Goal: Complete application form

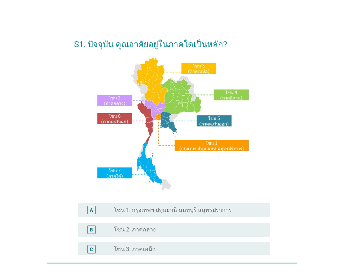
click at [183, 212] on label "โซน 1: กรุงเทพฯ ปทุมธานี นนทบุรี สมุทรปราการ" at bounding box center [173, 209] width 118 height 7
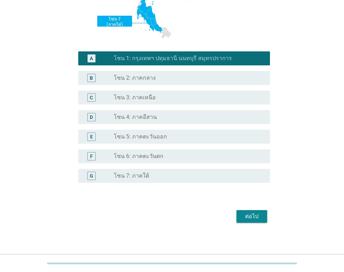
scroll to position [153, 0]
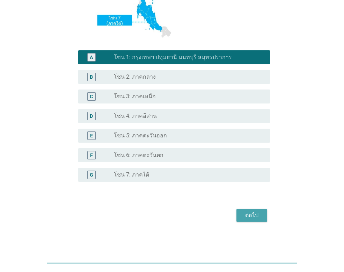
click at [250, 218] on div "ต่อไป" at bounding box center [252, 215] width 20 height 8
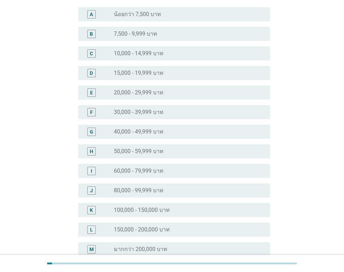
scroll to position [70, 0]
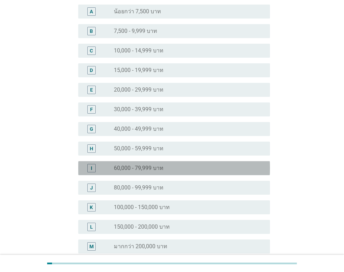
click at [171, 167] on div "radio_button_unchecked 60,000 - 79,999 บาท" at bounding box center [186, 168] width 145 height 7
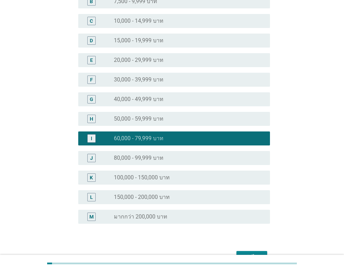
scroll to position [141, 0]
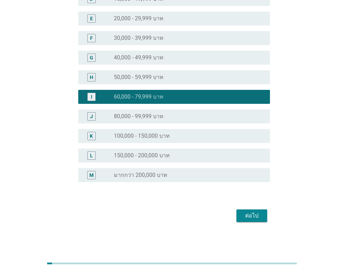
click at [257, 219] on div "ต่อไป" at bounding box center [252, 215] width 20 height 8
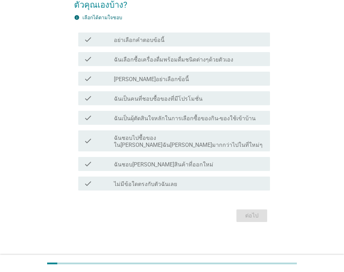
scroll to position [0, 0]
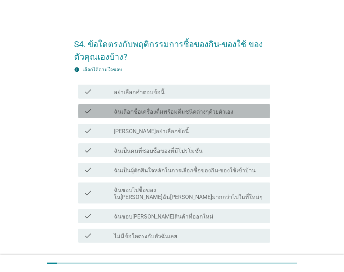
click at [225, 113] on label "ฉันเลือกซื้อเครื่องดื่มพร้อมดื่มชนิดต่างๆด้วยตัวเอง" at bounding box center [173, 111] width 119 height 7
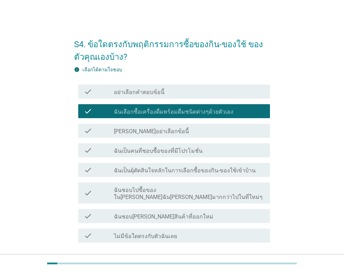
click at [209, 146] on div "check_box_outline_blank ฉันเป็นคนที่ชอบซื้อของที่มีโปรโมชั่น" at bounding box center [189, 150] width 151 height 8
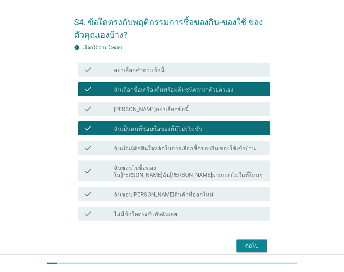
scroll to position [45, 0]
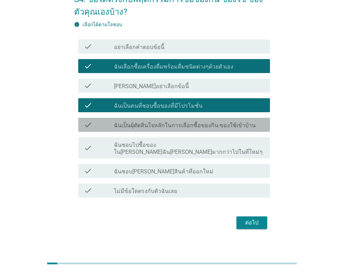
click at [224, 122] on label "ฉันเป็นผุ้ตัดสินใจหลักในการเลือกซื้อของกิน-ของใช้เข้าบ้าน" at bounding box center [185, 125] width 142 height 7
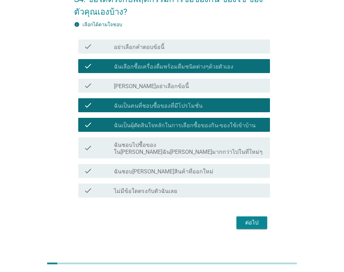
click at [260, 218] on div "ต่อไป" at bounding box center [252, 222] width 20 height 8
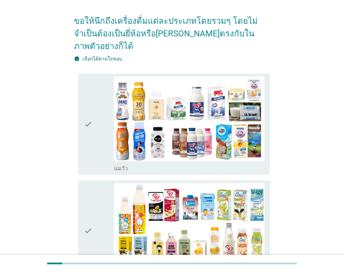
scroll to position [70, 0]
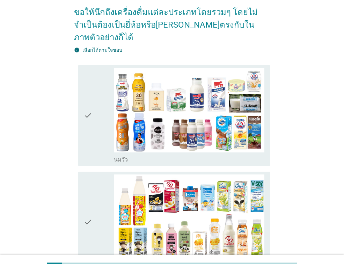
click at [88, 103] on icon "check" at bounding box center [88, 115] width 8 height 95
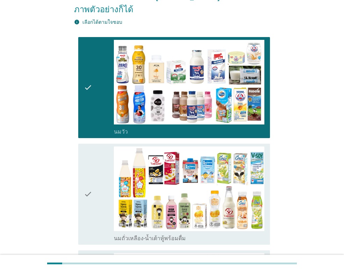
scroll to position [140, 0]
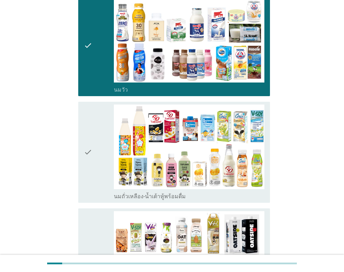
click at [85, 137] on icon "check" at bounding box center [88, 151] width 8 height 95
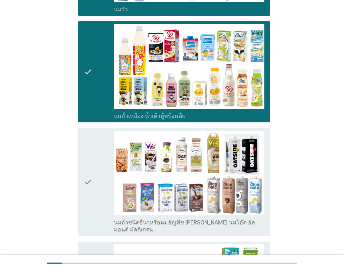
scroll to position [245, 0]
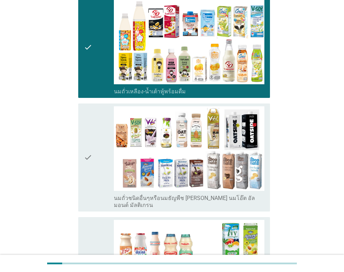
click at [85, 137] on icon "check" at bounding box center [88, 157] width 8 height 102
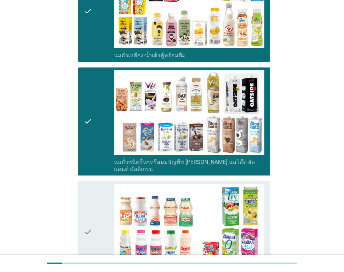
scroll to position [314, 0]
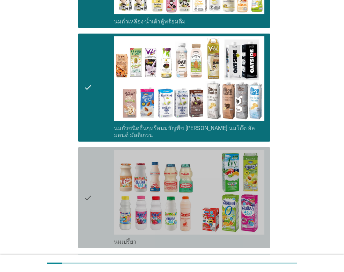
click at [84, 173] on icon "check" at bounding box center [88, 197] width 8 height 95
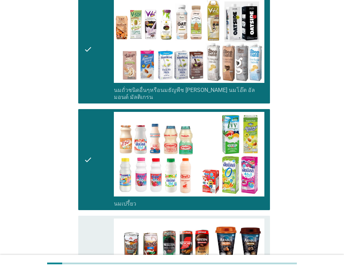
scroll to position [419, 0]
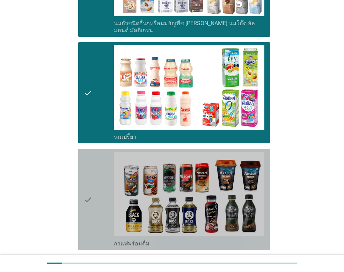
click at [84, 176] on icon "check" at bounding box center [88, 199] width 8 height 95
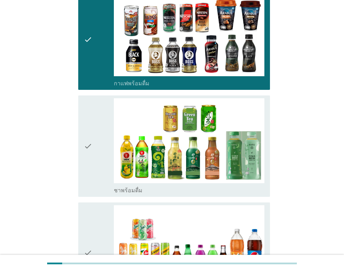
scroll to position [594, 0]
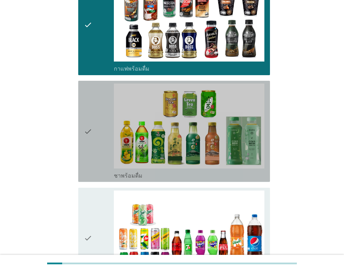
click at [87, 117] on icon "check" at bounding box center [88, 130] width 8 height 95
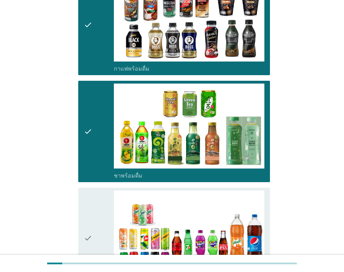
click at [89, 222] on icon "check" at bounding box center [88, 237] width 8 height 95
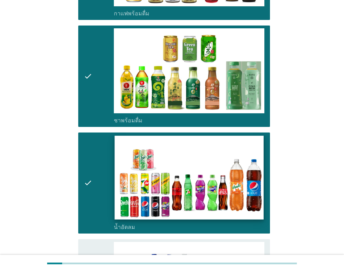
scroll to position [734, 0]
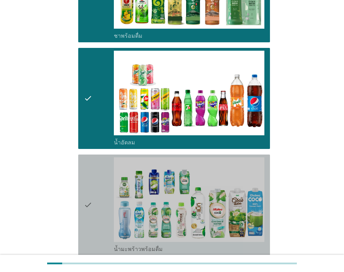
click at [92, 185] on icon "check" at bounding box center [88, 204] width 8 height 95
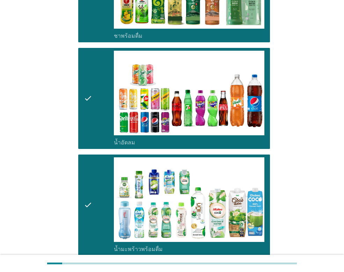
scroll to position [908, 0]
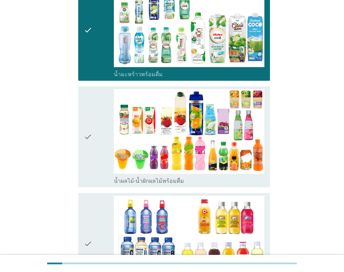
click at [90, 111] on icon "check" at bounding box center [88, 136] width 8 height 95
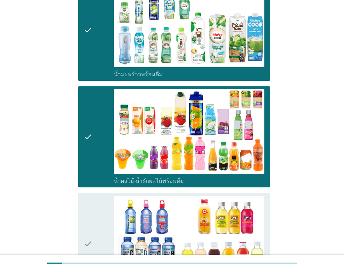
click at [88, 217] on icon "check" at bounding box center [88, 243] width 8 height 95
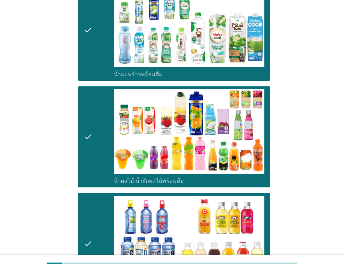
scroll to position [1083, 0]
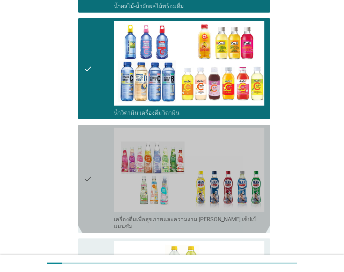
click at [91, 164] on icon "check" at bounding box center [88, 179] width 8 height 102
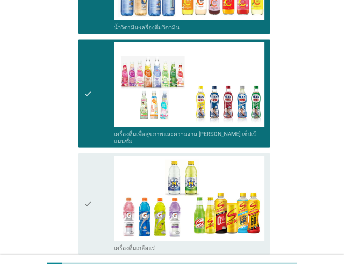
scroll to position [1292, 0]
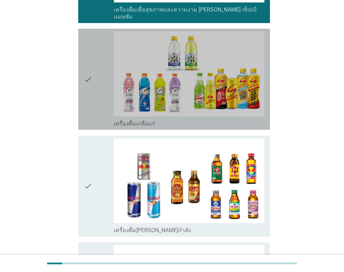
click at [96, 58] on div "check" at bounding box center [99, 78] width 30 height 95
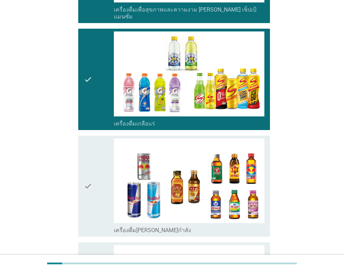
click at [100, 155] on div "check" at bounding box center [99, 185] width 30 height 95
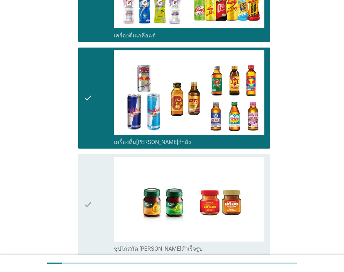
scroll to position [1432, 0]
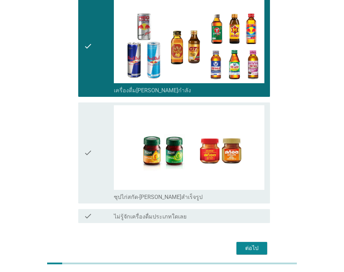
click at [101, 126] on div "check" at bounding box center [99, 152] width 30 height 95
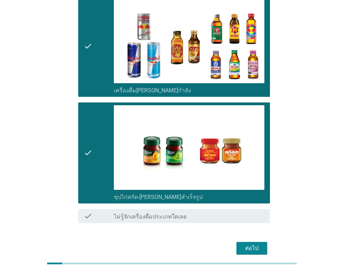
click at [263, 242] on button "ต่อไป" at bounding box center [251, 248] width 31 height 13
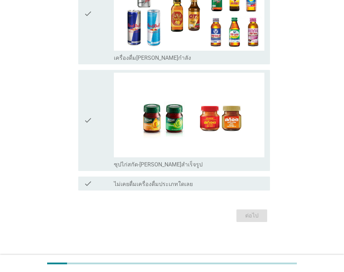
scroll to position [0, 0]
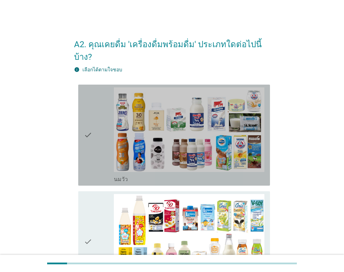
click at [96, 118] on div "check" at bounding box center [99, 134] width 30 height 95
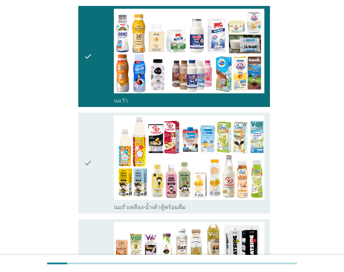
scroll to position [105, 0]
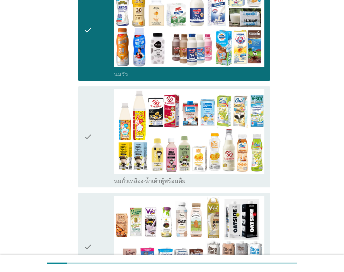
click at [95, 119] on div "check" at bounding box center [99, 136] width 30 height 95
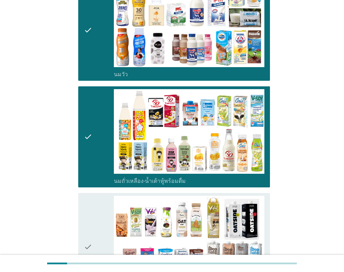
click at [90, 221] on icon "check" at bounding box center [88, 247] width 8 height 102
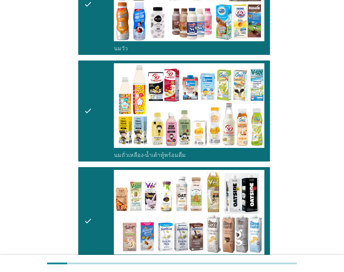
scroll to position [279, 0]
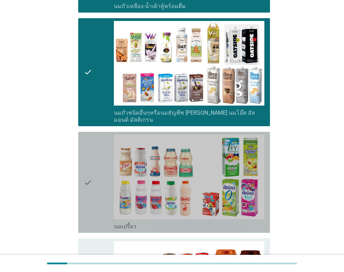
click at [88, 160] on icon "check" at bounding box center [88, 181] width 8 height 95
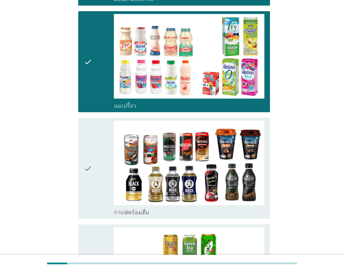
scroll to position [489, 0]
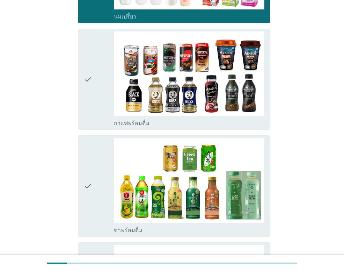
click at [85, 71] on icon "check" at bounding box center [88, 78] width 8 height 95
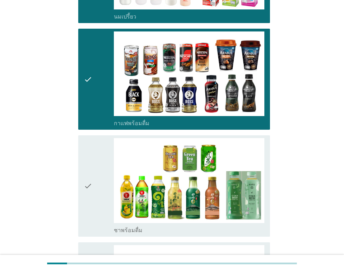
click at [81, 174] on div "check check_box_outline_blank ชาพร้อมดื่ม" at bounding box center [174, 185] width 192 height 101
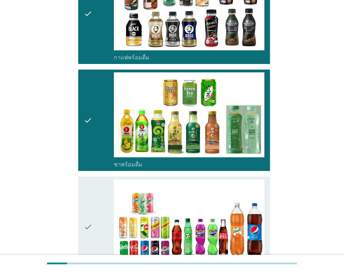
scroll to position [664, 0]
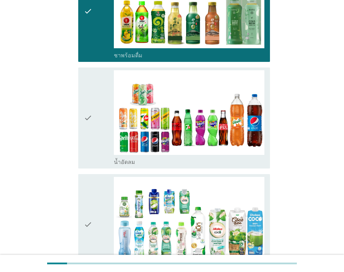
click at [92, 104] on icon "check" at bounding box center [88, 117] width 8 height 95
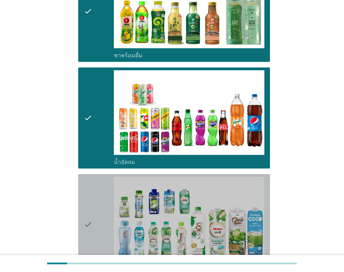
click at [94, 211] on div "check" at bounding box center [99, 224] width 30 height 95
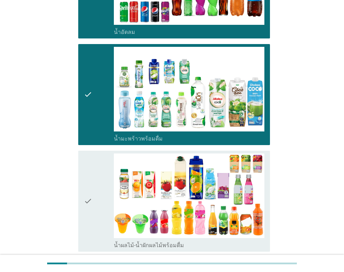
scroll to position [873, 0]
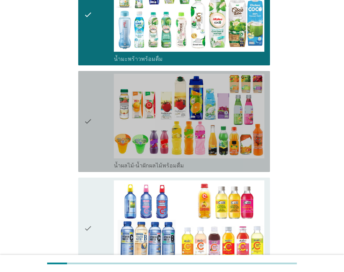
click at [82, 123] on div "check check_box_outline_blank น้ำผลไม้-น้ำผักผลไม้พร้อมดื่ม" at bounding box center [174, 121] width 192 height 101
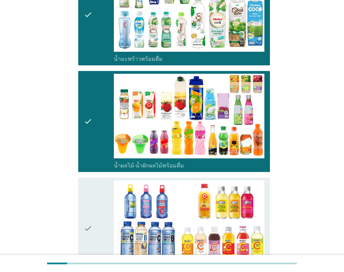
click at [90, 205] on icon "check" at bounding box center [88, 227] width 8 height 95
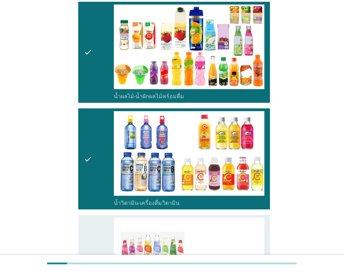
scroll to position [1048, 0]
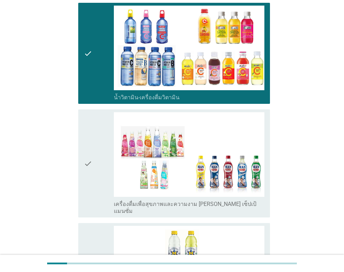
click at [83, 145] on div "check check_box_outline_blank เครื่องดื่มเพื่อสุขภาพและความงาม [PERSON_NAME] เซ…" at bounding box center [174, 163] width 192 height 108
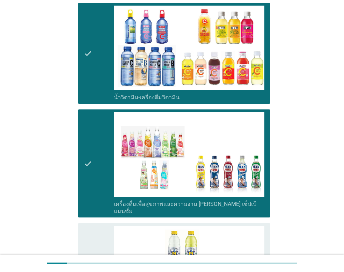
scroll to position [1223, 0]
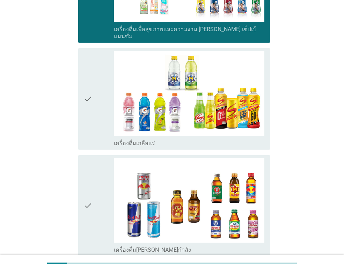
click at [94, 82] on div "check" at bounding box center [99, 98] width 30 height 95
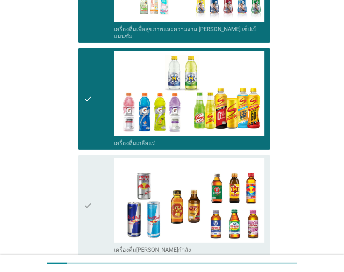
click at [97, 174] on div "check" at bounding box center [99, 205] width 30 height 95
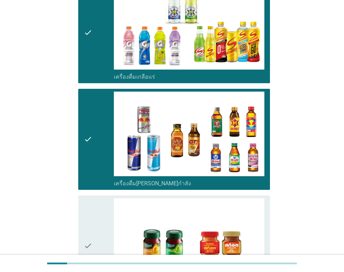
scroll to position [1362, 0]
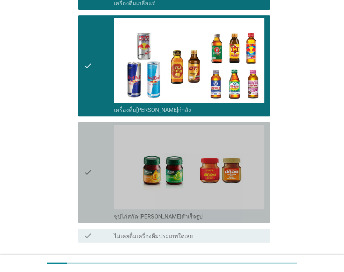
click at [96, 153] on div "check" at bounding box center [99, 172] width 30 height 95
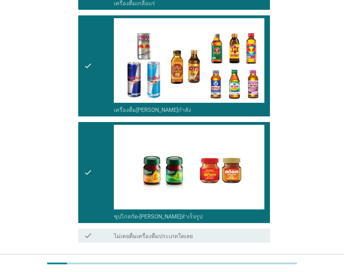
click at [258, 263] on div "ต่อไป" at bounding box center [252, 267] width 20 height 8
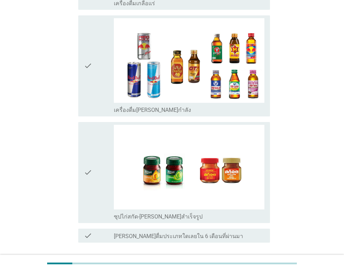
scroll to position [0, 0]
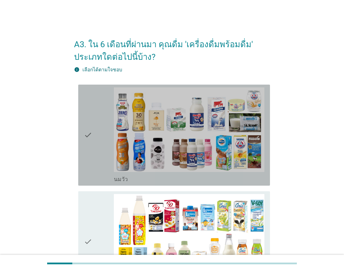
click at [88, 131] on icon "check" at bounding box center [88, 134] width 8 height 95
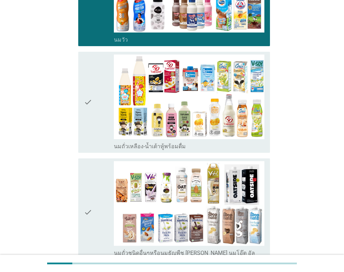
scroll to position [140, 0]
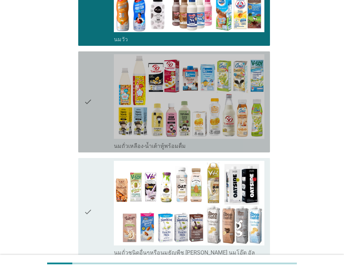
click at [88, 106] on icon "check" at bounding box center [88, 101] width 8 height 95
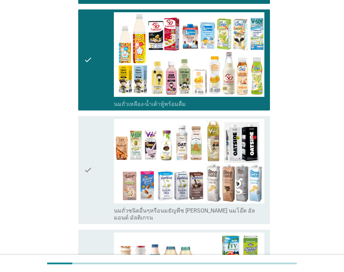
scroll to position [245, 0]
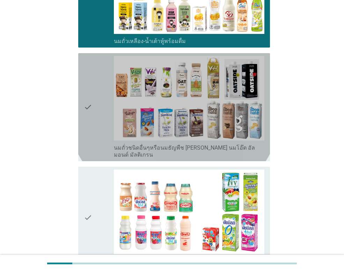
click at [90, 105] on icon "check" at bounding box center [88, 107] width 8 height 102
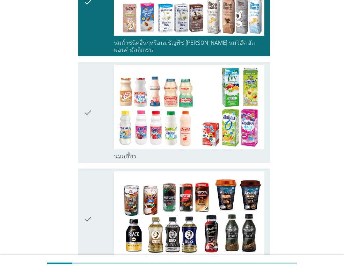
click at [90, 105] on icon "check" at bounding box center [88, 112] width 8 height 95
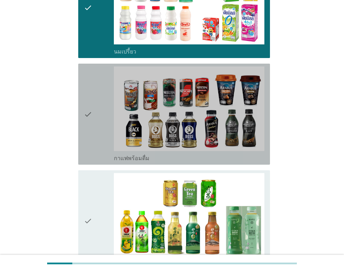
click at [90, 105] on icon "check" at bounding box center [88, 113] width 8 height 95
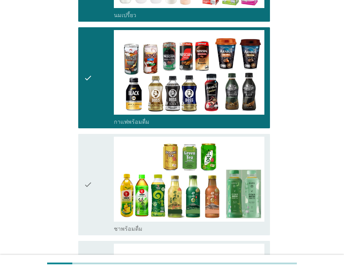
scroll to position [559, 0]
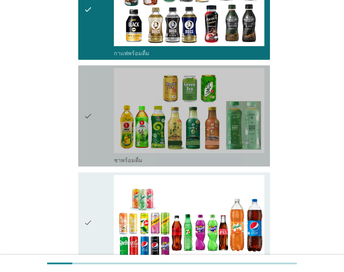
click at [90, 107] on icon "check" at bounding box center [88, 115] width 8 height 95
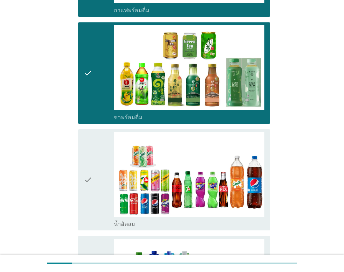
scroll to position [664, 0]
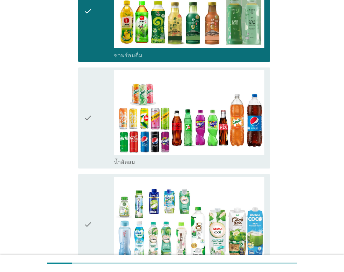
click at [90, 107] on icon "check" at bounding box center [88, 117] width 8 height 95
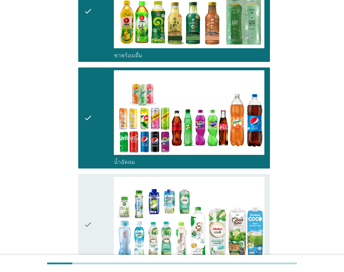
click at [90, 202] on icon "check" at bounding box center [88, 224] width 8 height 95
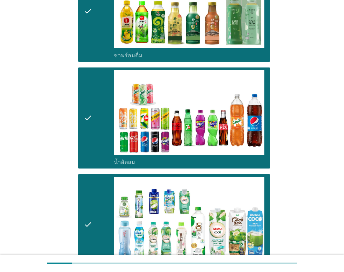
scroll to position [838, 0]
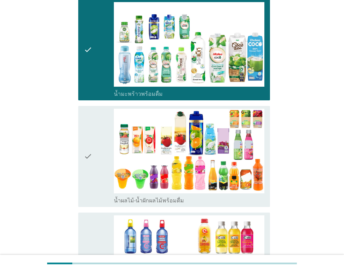
click at [96, 160] on div "check" at bounding box center [99, 156] width 30 height 95
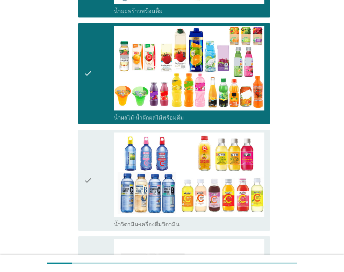
scroll to position [1013, 0]
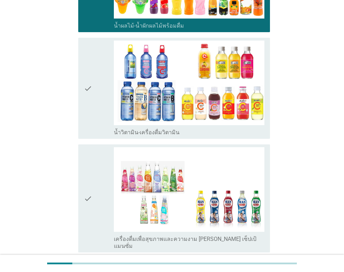
click at [109, 88] on div "check" at bounding box center [99, 88] width 30 height 95
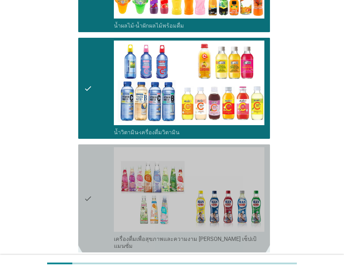
click at [96, 186] on div "check" at bounding box center [99, 198] width 30 height 102
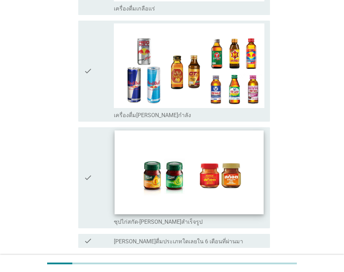
scroll to position [1400, 0]
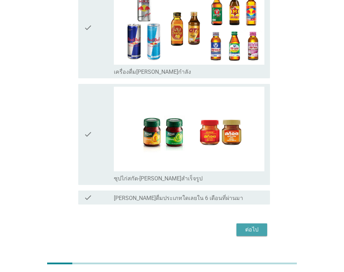
click at [252, 225] on div "ต่อไป" at bounding box center [252, 229] width 20 height 8
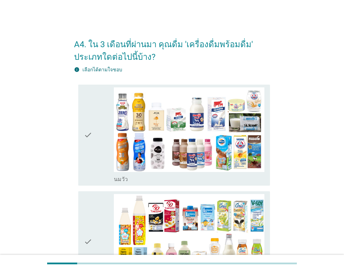
click at [86, 145] on icon "check" at bounding box center [88, 134] width 8 height 95
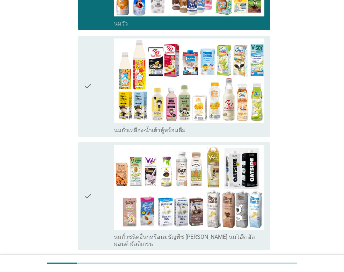
scroll to position [175, 0]
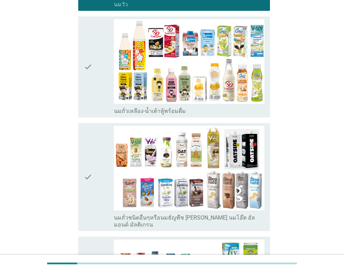
click at [87, 59] on icon "check" at bounding box center [88, 66] width 8 height 95
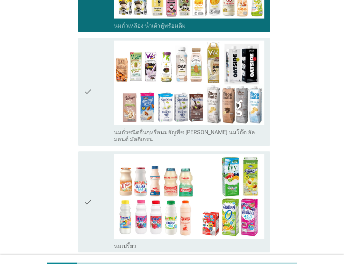
scroll to position [349, 0]
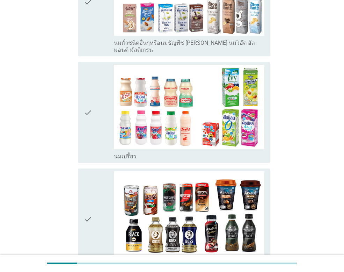
click at [85, 105] on icon "check" at bounding box center [88, 112] width 8 height 95
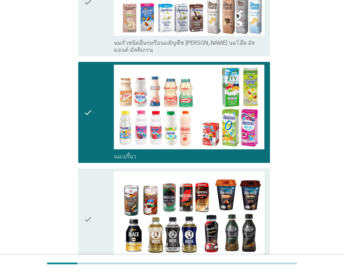
click at [92, 202] on icon "check" at bounding box center [88, 218] width 8 height 95
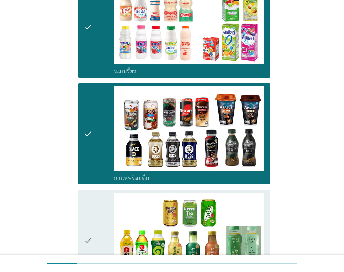
scroll to position [524, 0]
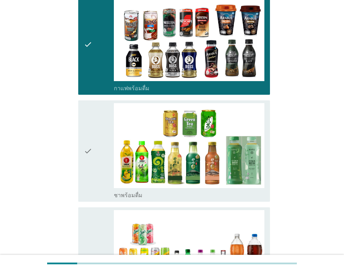
click at [90, 152] on icon "check" at bounding box center [88, 150] width 8 height 95
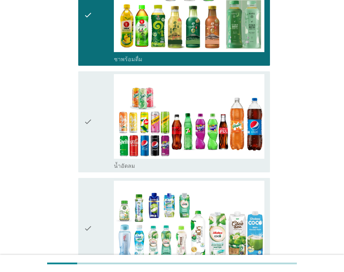
scroll to position [664, 0]
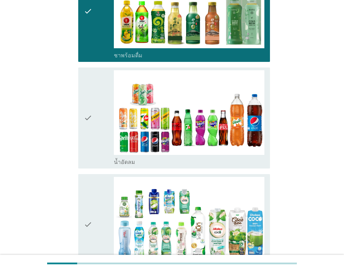
click at [92, 117] on icon "check" at bounding box center [88, 117] width 8 height 95
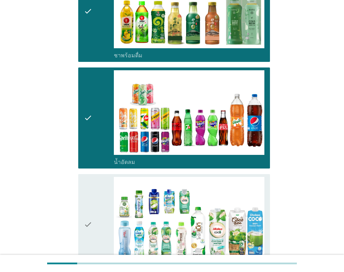
click at [94, 205] on div "check" at bounding box center [99, 224] width 30 height 95
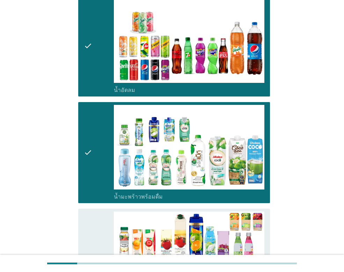
scroll to position [838, 0]
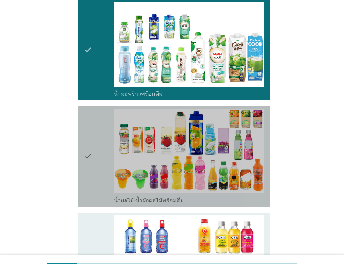
click at [93, 167] on div "check" at bounding box center [99, 156] width 30 height 95
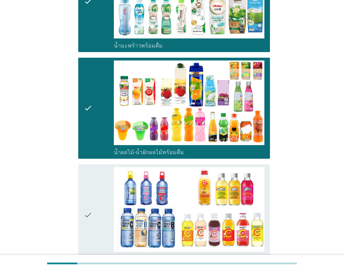
scroll to position [978, 0]
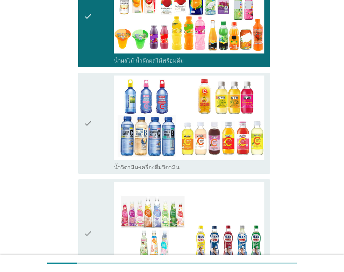
click at [95, 126] on div "check" at bounding box center [99, 122] width 30 height 95
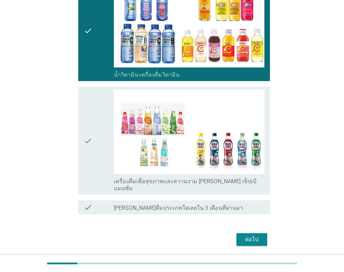
scroll to position [1081, 0]
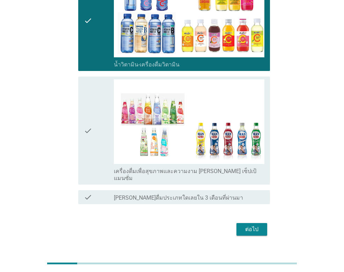
click at [249, 225] on div "ต่อไป" at bounding box center [252, 229] width 20 height 8
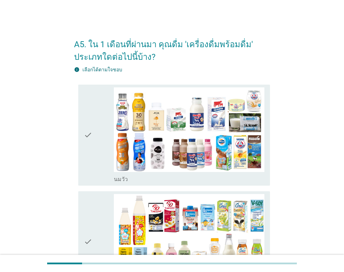
click at [87, 126] on icon "check" at bounding box center [88, 134] width 8 height 95
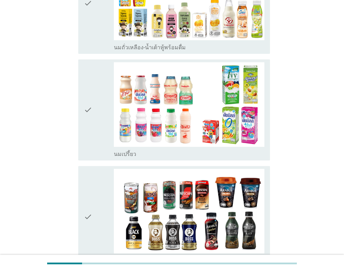
scroll to position [245, 0]
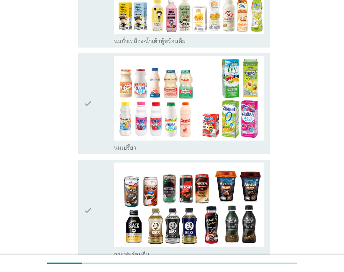
click at [87, 126] on icon "check" at bounding box center [88, 103] width 8 height 95
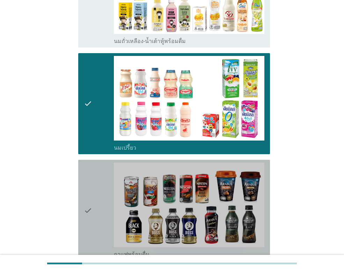
click at [98, 221] on div "check" at bounding box center [99, 209] width 30 height 95
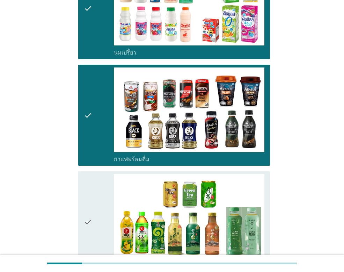
scroll to position [419, 0]
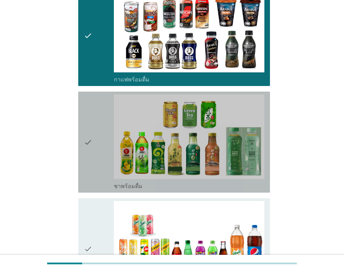
click at [98, 139] on div "check" at bounding box center [99, 141] width 30 height 95
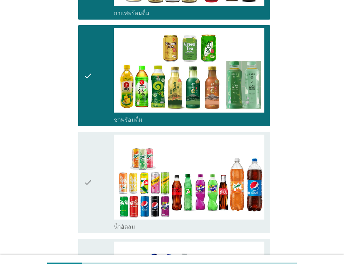
scroll to position [559, 0]
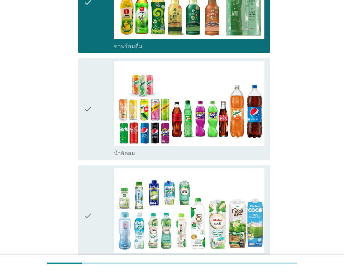
click at [98, 141] on div "check" at bounding box center [99, 108] width 30 height 95
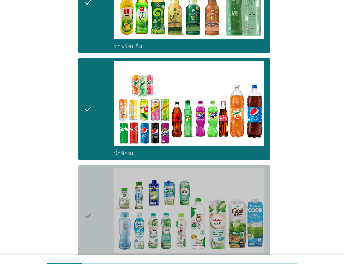
click at [98, 202] on div "check" at bounding box center [99, 215] width 30 height 95
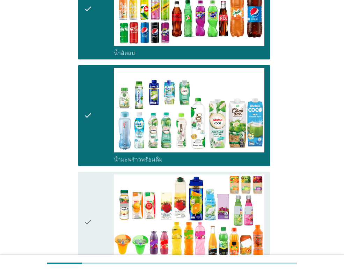
scroll to position [769, 0]
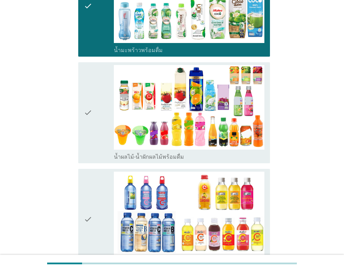
click at [96, 129] on div "check" at bounding box center [99, 112] width 30 height 95
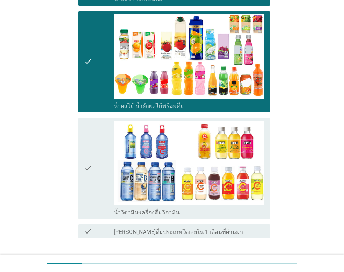
scroll to position [868, 0]
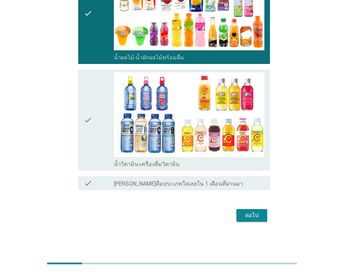
click at [97, 133] on div "check" at bounding box center [99, 119] width 30 height 95
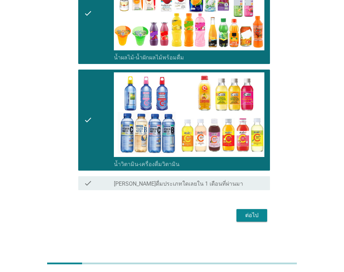
click at [257, 219] on div "ต่อไป" at bounding box center [252, 215] width 20 height 8
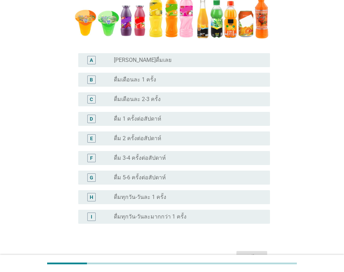
scroll to position [140, 0]
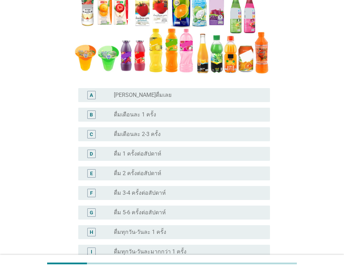
click at [154, 153] on label "ดื่ม 1 ครั้งต่อสัปดาห์" at bounding box center [138, 153] width 48 height 7
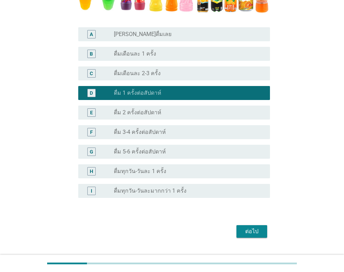
scroll to position [210, 0]
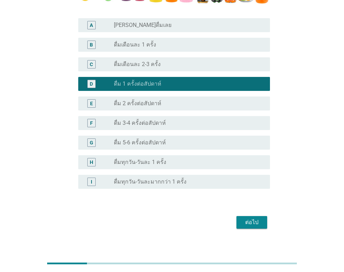
click at [263, 226] on button "ต่อไป" at bounding box center [251, 222] width 31 height 13
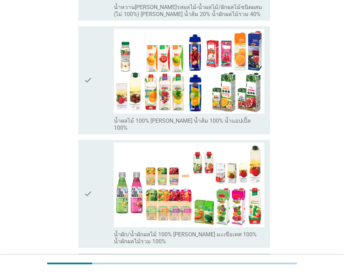
scroll to position [0, 0]
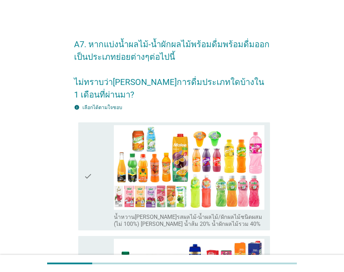
click at [93, 158] on div "check" at bounding box center [99, 176] width 30 height 102
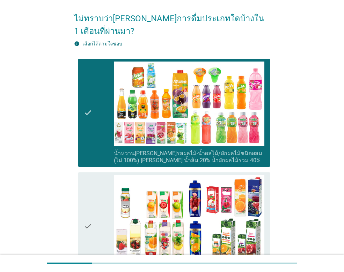
scroll to position [140, 0]
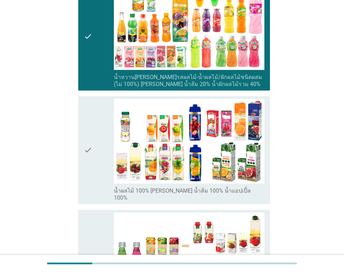
click at [104, 139] on div "check" at bounding box center [99, 150] width 30 height 102
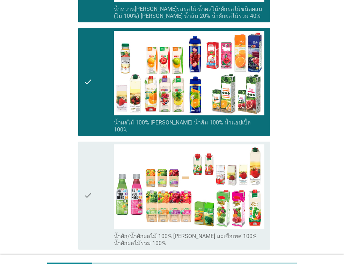
scroll to position [210, 0]
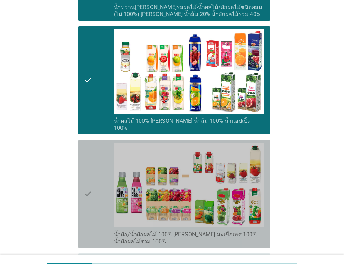
click at [99, 186] on div "check" at bounding box center [99, 194] width 30 height 102
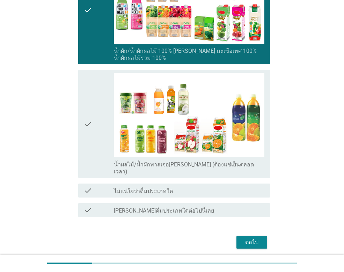
scroll to position [393, 0]
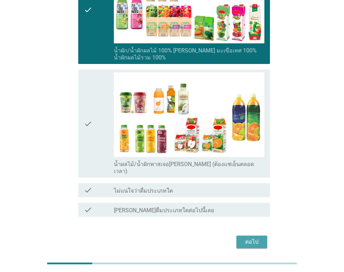
click at [249, 238] on div "ต่อไป" at bounding box center [252, 242] width 20 height 8
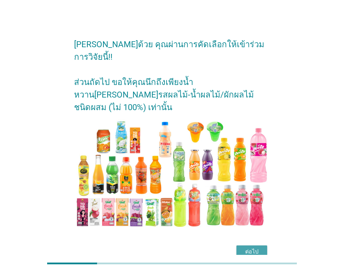
click at [253, 247] on div "ต่อไป" at bounding box center [252, 251] width 20 height 8
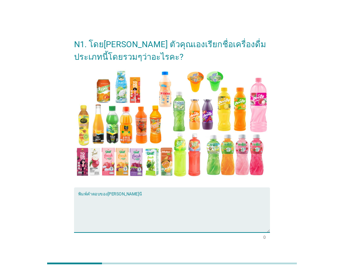
click at [85, 197] on textarea "พิมพ์คำตอบของคุณ ที่นี่" at bounding box center [174, 214] width 192 height 37
type textarea "o"
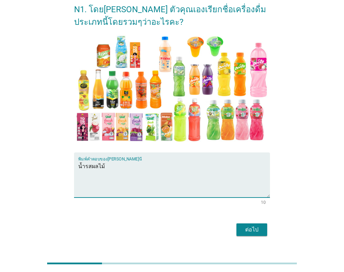
type textarea "น้ำรสผลไม้"
click at [260, 227] on div "ต่อไป" at bounding box center [252, 229] width 20 height 8
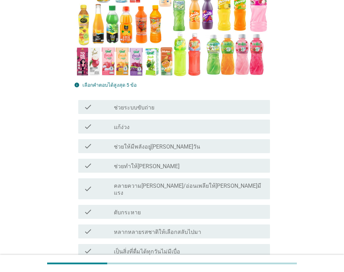
scroll to position [175, 0]
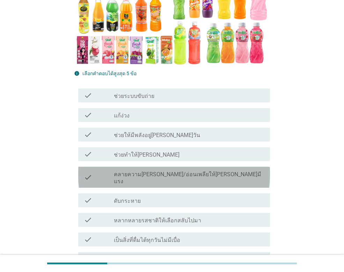
click at [89, 171] on icon "check" at bounding box center [88, 176] width 8 height 15
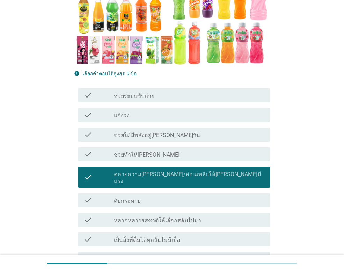
click at [85, 196] on icon "check" at bounding box center [88, 200] width 8 height 8
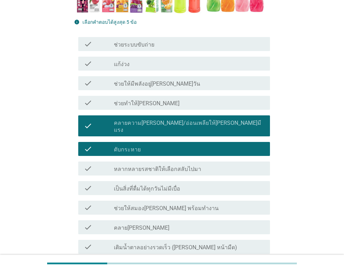
scroll to position [245, 0]
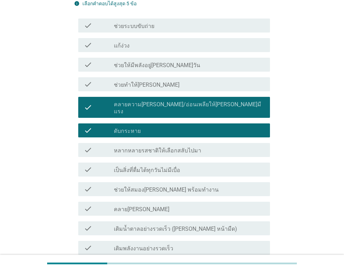
click at [85, 146] on icon "check" at bounding box center [88, 150] width 8 height 8
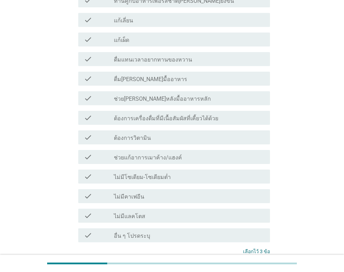
scroll to position [594, 0]
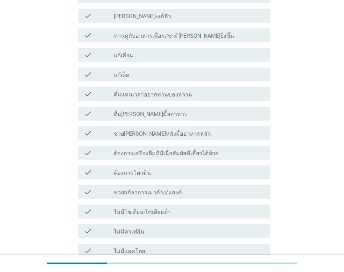
click at [137, 91] on label "ดื่มแทนเวลาอยากทานของหวาน" at bounding box center [153, 94] width 78 height 7
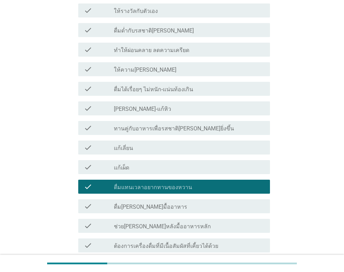
scroll to position [489, 0]
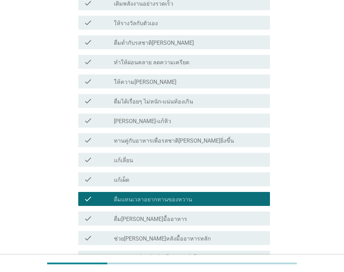
click at [143, 77] on div "check_box_outline_blank ให้ความ[PERSON_NAME]" at bounding box center [189, 81] width 151 height 8
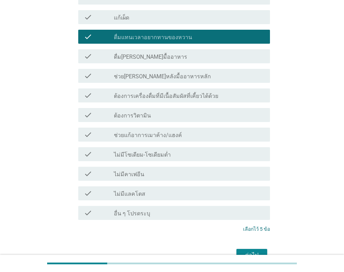
scroll to position [684, 0]
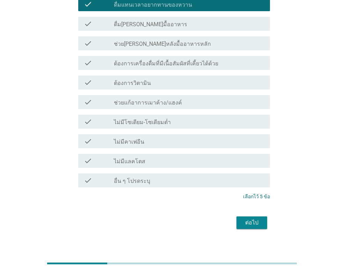
click at [261, 219] on div "ต่อไป" at bounding box center [252, 222] width 20 height 8
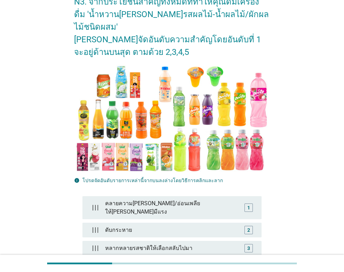
scroll to position [105, 0]
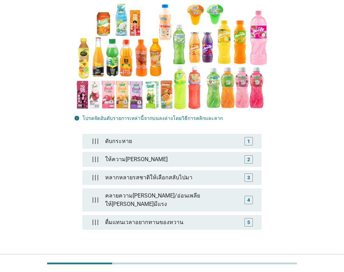
click at [254, 263] on div "ต่อไป" at bounding box center [252, 267] width 20 height 8
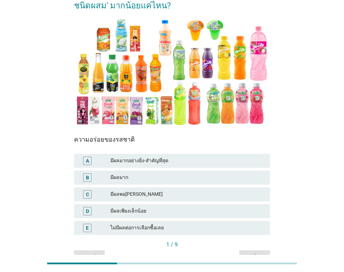
scroll to position [70, 0]
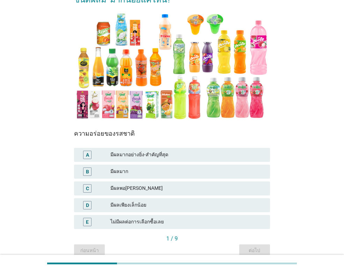
click at [119, 153] on div "มีผลมากอย่างยิ่ง-สำคัญที่สุด" at bounding box center [187, 155] width 154 height 8
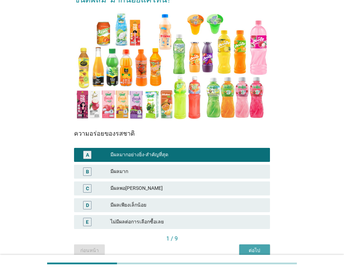
click at [266, 250] on button "ต่อไป" at bounding box center [254, 250] width 31 height 13
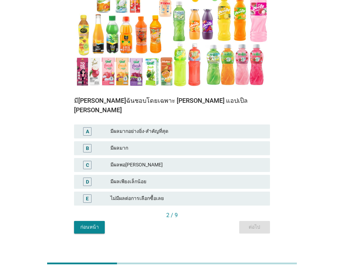
scroll to position [68, 0]
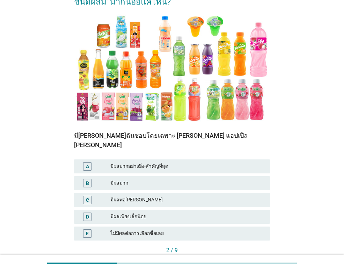
click at [218, 179] on div "มีผลมาก" at bounding box center [187, 183] width 154 height 8
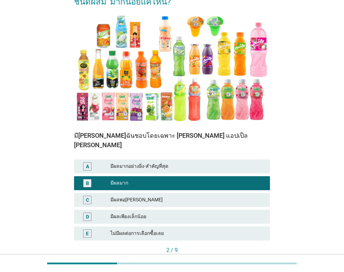
click at [253, 256] on button "ต่อไป" at bounding box center [254, 262] width 31 height 13
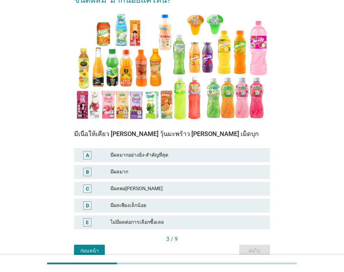
scroll to position [70, 0]
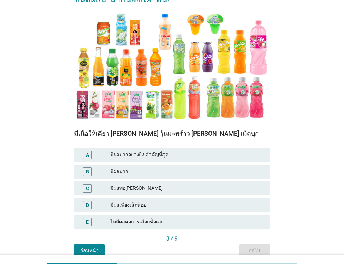
click at [180, 172] on div "มีผลมาก" at bounding box center [187, 171] width 154 height 8
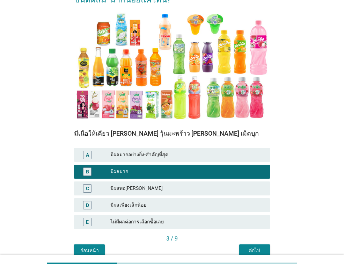
click at [250, 248] on div "ต่อไป" at bounding box center [255, 250] width 20 height 7
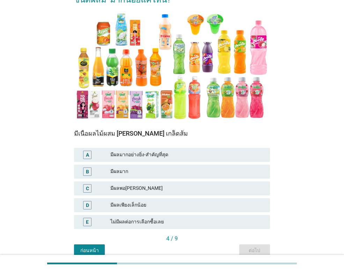
click at [181, 167] on div "มีผลมาก" at bounding box center [187, 171] width 154 height 8
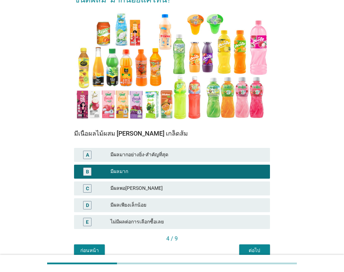
click at [253, 251] on div "ต่อไป" at bounding box center [255, 250] width 20 height 7
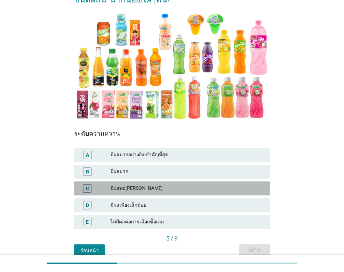
click at [124, 186] on div "มีผลพอ[PERSON_NAME]" at bounding box center [187, 188] width 154 height 8
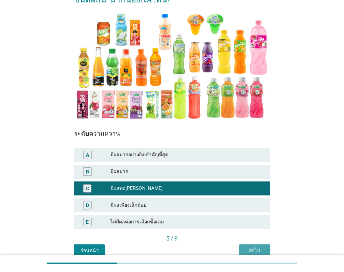
click at [260, 250] on div "ต่อไป" at bounding box center [255, 250] width 20 height 7
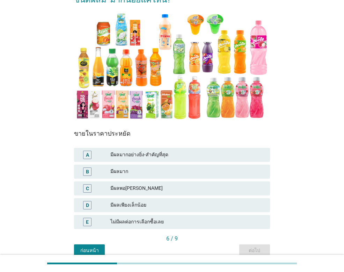
click at [193, 190] on div "มีผลพอ[PERSON_NAME]" at bounding box center [187, 188] width 154 height 8
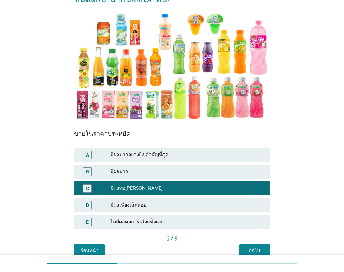
click at [263, 247] on div "ต่อไป" at bounding box center [255, 250] width 20 height 7
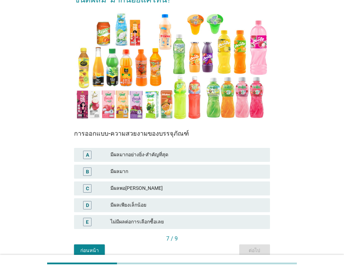
click at [167, 207] on div "มีผลเพียงเล็กน้อย" at bounding box center [187, 205] width 154 height 8
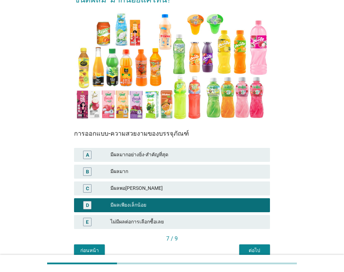
click at [246, 250] on div "ต่อไป" at bounding box center [255, 250] width 20 height 7
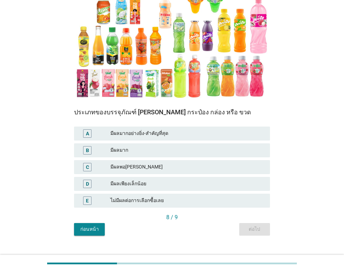
scroll to position [103, 0]
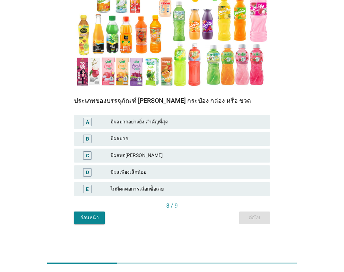
click at [148, 159] on div "มีผลพอ[PERSON_NAME]" at bounding box center [187, 155] width 154 height 8
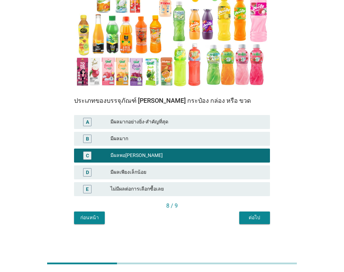
click at [256, 214] on div "ต่อไป" at bounding box center [255, 217] width 20 height 7
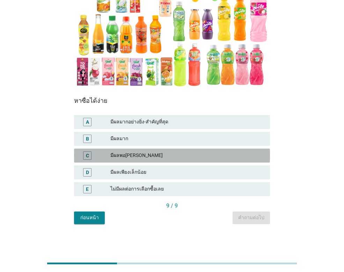
click at [191, 157] on div "มีผลพอ[PERSON_NAME]" at bounding box center [187, 155] width 154 height 8
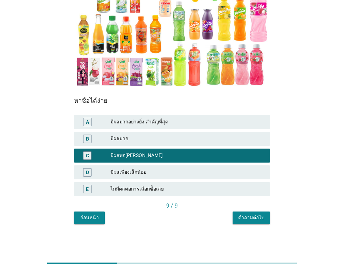
click at [250, 219] on div "คำถามต่อไป" at bounding box center [251, 217] width 26 height 7
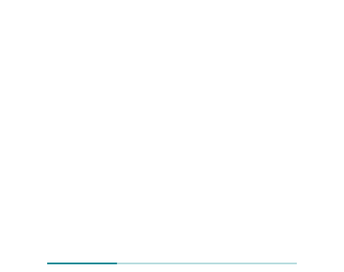
scroll to position [0, 0]
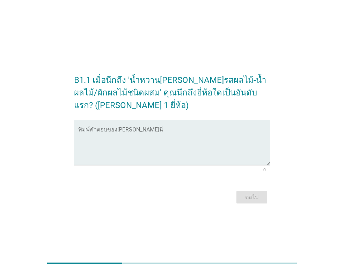
click at [89, 135] on textarea "พิมพ์คำตอบของคุณ ที่นี่" at bounding box center [174, 146] width 192 height 37
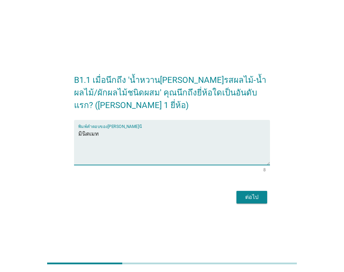
type textarea "มินิตเมท"
click at [258, 196] on div "ต่อไป" at bounding box center [252, 197] width 20 height 8
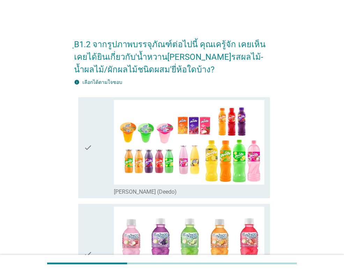
click at [93, 155] on div "check" at bounding box center [99, 147] width 30 height 95
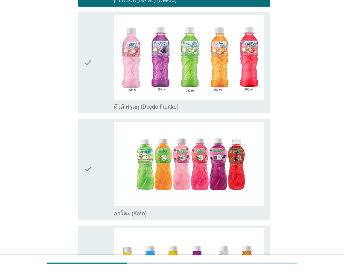
scroll to position [210, 0]
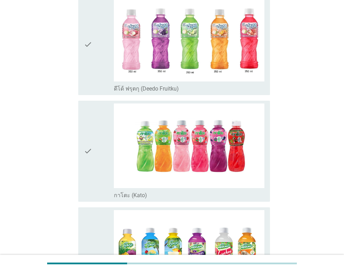
click at [93, 155] on div "check" at bounding box center [99, 150] width 30 height 95
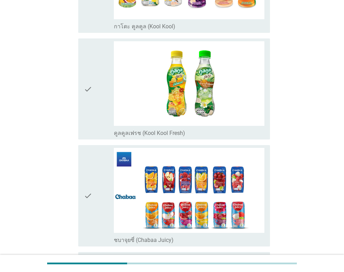
scroll to position [489, 0]
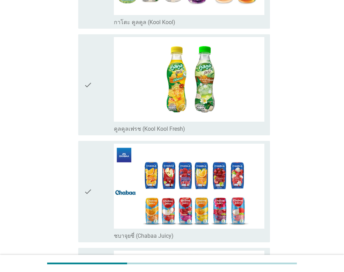
click at [93, 187] on div "check" at bounding box center [99, 191] width 30 height 95
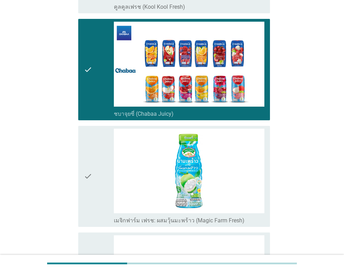
scroll to position [629, 0]
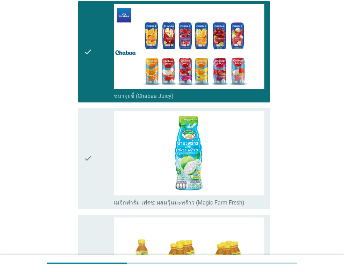
click at [93, 187] on div "check" at bounding box center [99, 158] width 30 height 95
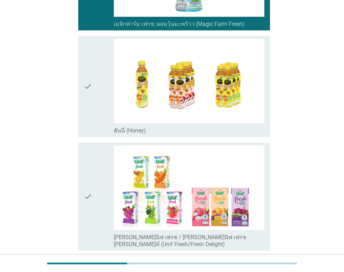
scroll to position [873, 0]
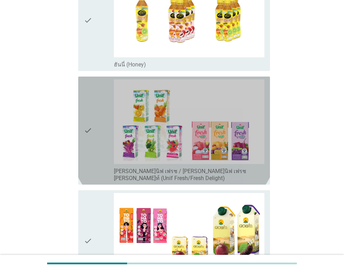
click at [92, 140] on icon "check" at bounding box center [88, 130] width 8 height 102
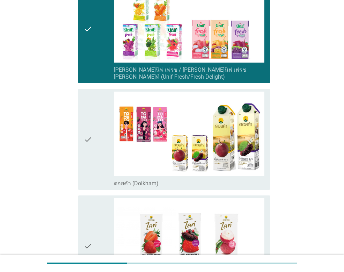
scroll to position [978, 0]
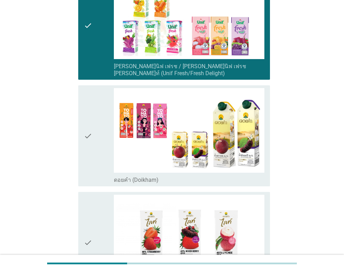
click at [92, 140] on icon "check" at bounding box center [88, 135] width 8 height 95
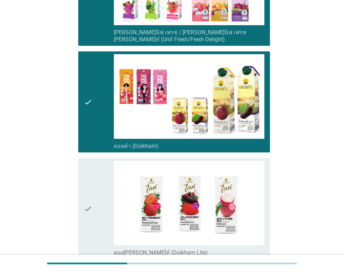
scroll to position [1083, 0]
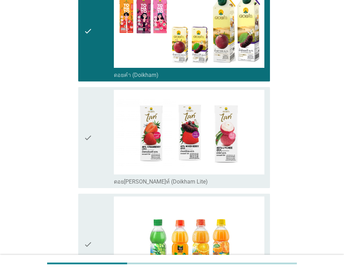
click at [92, 140] on icon "check" at bounding box center [88, 137] width 8 height 95
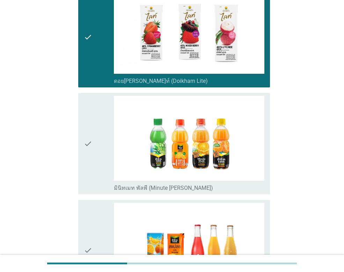
scroll to position [1188, 0]
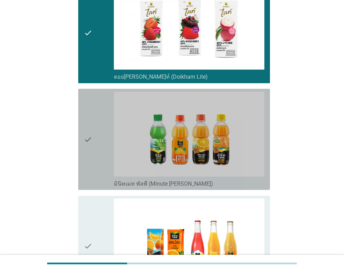
click at [92, 140] on icon "check" at bounding box center [88, 139] width 8 height 95
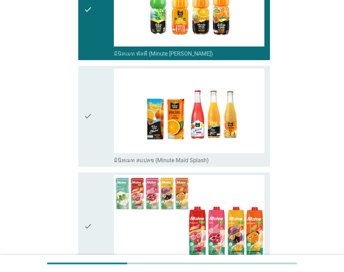
scroll to position [1327, 0]
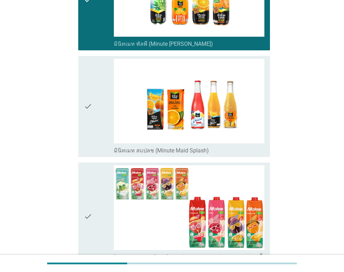
click at [98, 101] on div "check" at bounding box center [99, 106] width 30 height 95
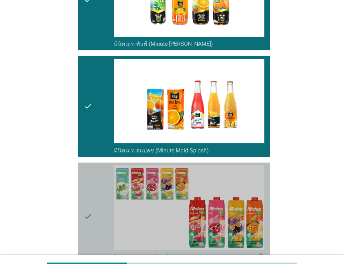
click at [99, 199] on div "check" at bounding box center [99, 216] width 30 height 102
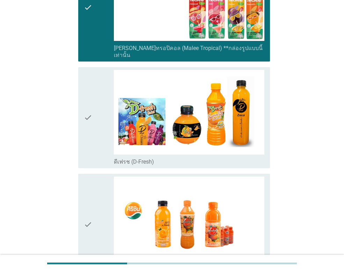
scroll to position [1537, 0]
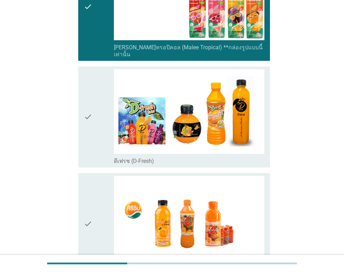
click at [86, 107] on icon "check" at bounding box center [88, 116] width 8 height 95
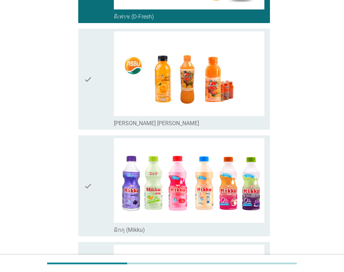
scroll to position [1747, 0]
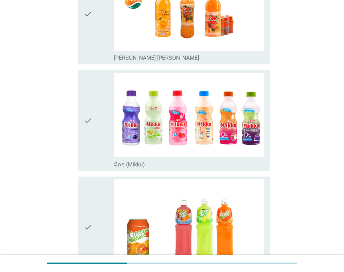
click at [95, 114] on div "check" at bounding box center [99, 120] width 30 height 95
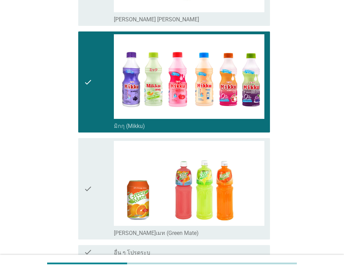
scroll to position [1840, 0]
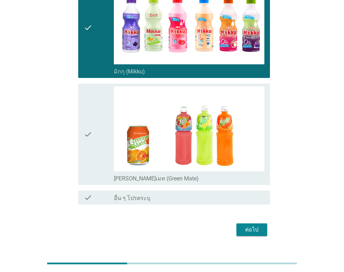
click at [95, 116] on div "check" at bounding box center [99, 133] width 30 height 95
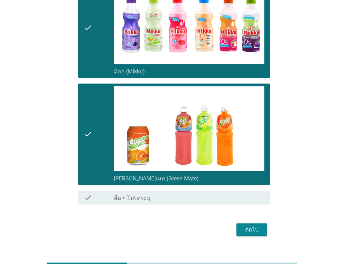
click at [249, 223] on button "ต่อไป" at bounding box center [251, 229] width 31 height 13
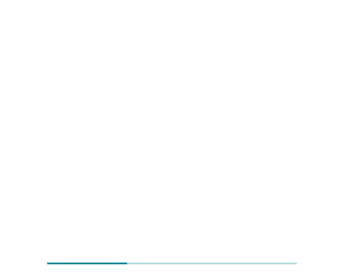
scroll to position [0, 0]
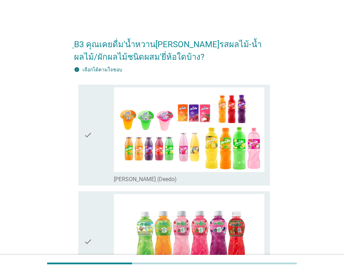
click at [98, 142] on div "check" at bounding box center [99, 134] width 30 height 95
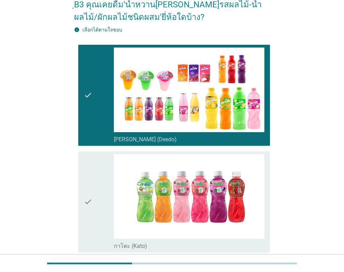
scroll to position [105, 0]
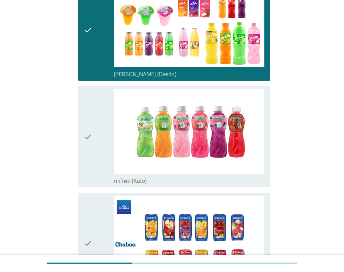
click at [98, 142] on div "check" at bounding box center [99, 136] width 30 height 95
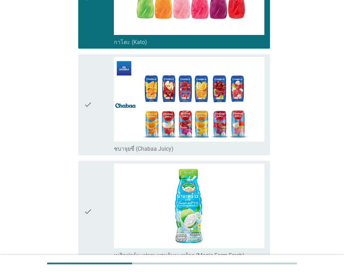
scroll to position [245, 0]
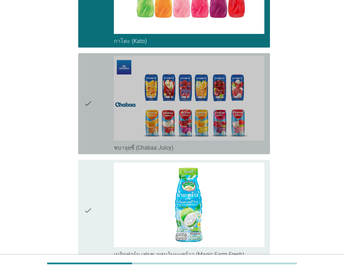
click at [98, 142] on div "check" at bounding box center [99, 103] width 30 height 95
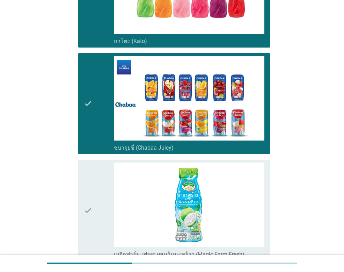
click at [100, 205] on div "check" at bounding box center [99, 209] width 30 height 95
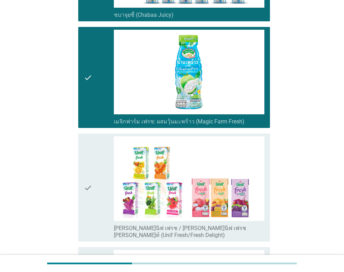
scroll to position [384, 0]
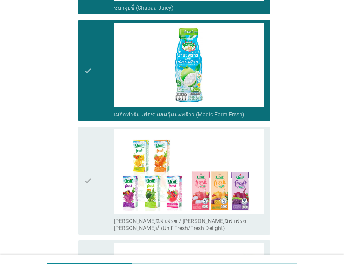
click at [100, 205] on div "check" at bounding box center [99, 180] width 30 height 102
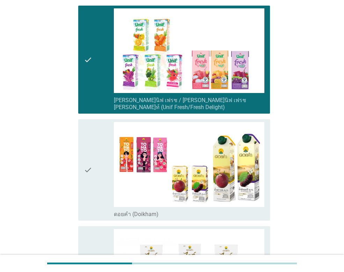
scroll to position [524, 0]
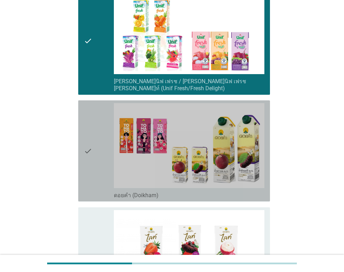
click at [90, 152] on icon "check" at bounding box center [88, 150] width 8 height 95
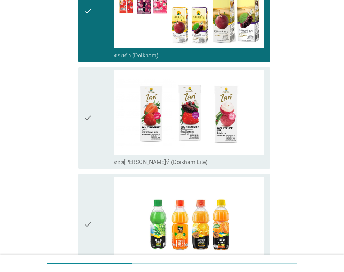
scroll to position [734, 0]
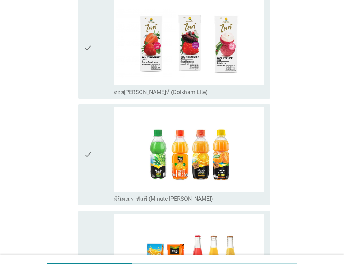
click at [90, 152] on icon "check" at bounding box center [88, 154] width 8 height 95
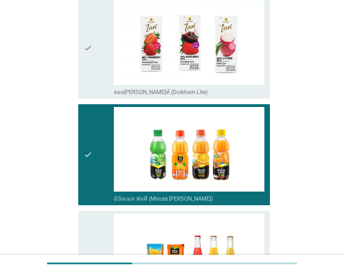
click at [93, 228] on div "check" at bounding box center [99, 260] width 30 height 95
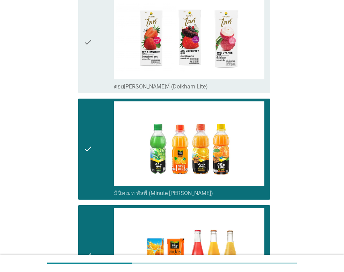
scroll to position [908, 0]
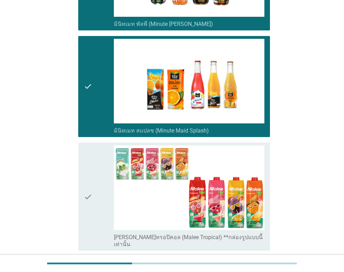
click at [100, 190] on div "check" at bounding box center [99, 196] width 30 height 102
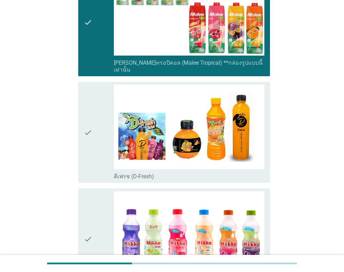
scroll to position [1083, 0]
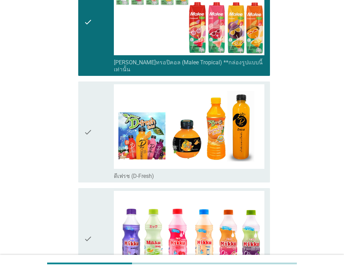
click at [100, 191] on div "check" at bounding box center [99, 238] width 30 height 95
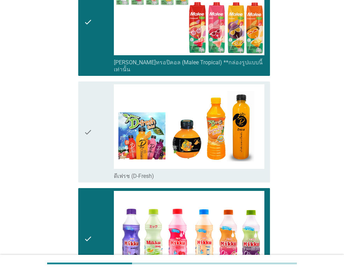
scroll to position [1223, 0]
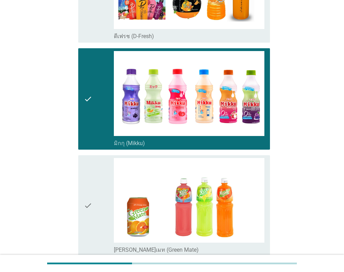
click at [100, 190] on div "check" at bounding box center [99, 205] width 30 height 95
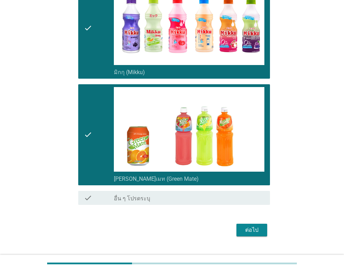
scroll to position [1294, 0]
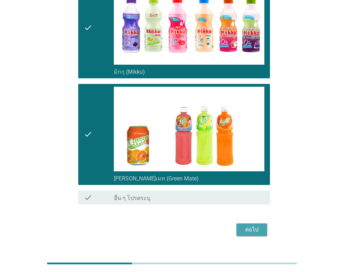
click at [257, 223] on button "ต่อไป" at bounding box center [251, 229] width 31 height 13
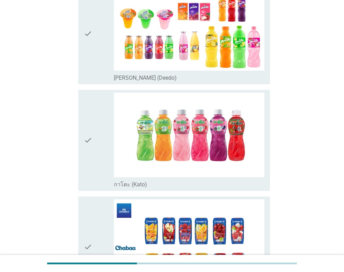
scroll to position [140, 0]
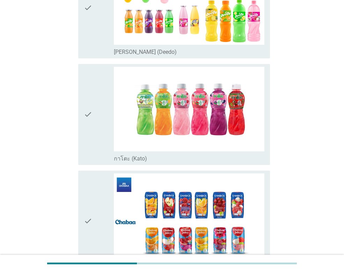
click at [82, 105] on div "check check_box_outline_blank กาโตะ (Kato)" at bounding box center [174, 114] width 192 height 101
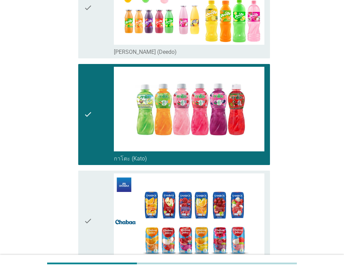
click at [100, 198] on div "check" at bounding box center [99, 220] width 30 height 95
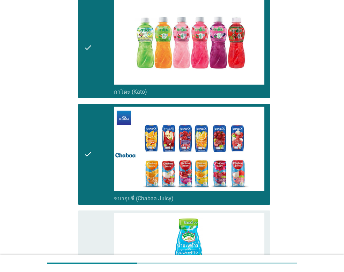
scroll to position [314, 0]
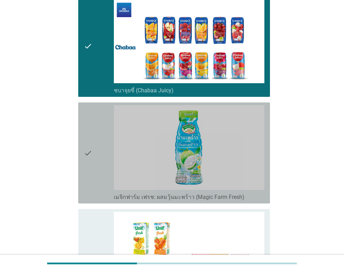
click at [88, 138] on icon "check" at bounding box center [88, 152] width 8 height 95
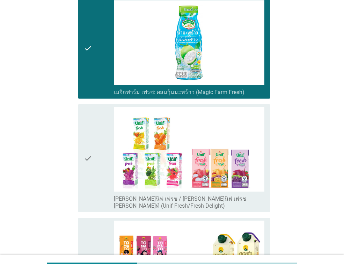
click at [88, 138] on icon "check" at bounding box center [88, 158] width 8 height 102
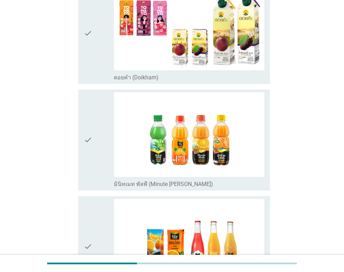
scroll to position [664, 0]
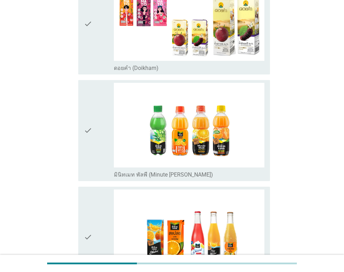
click at [88, 138] on icon "check" at bounding box center [88, 130] width 8 height 95
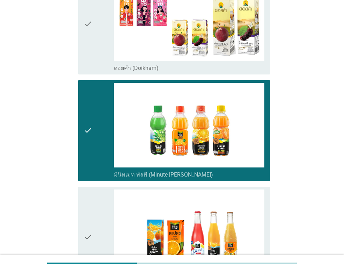
click at [89, 199] on icon "check" at bounding box center [88, 236] width 8 height 95
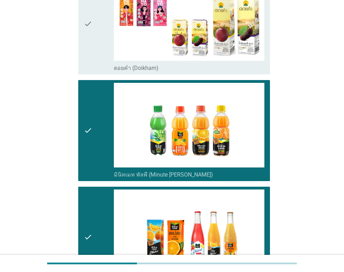
scroll to position [838, 0]
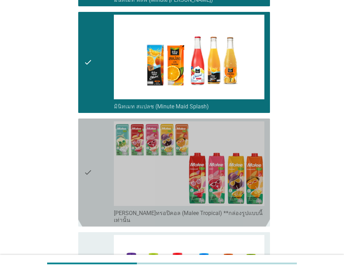
click at [104, 163] on div "check" at bounding box center [99, 172] width 30 height 102
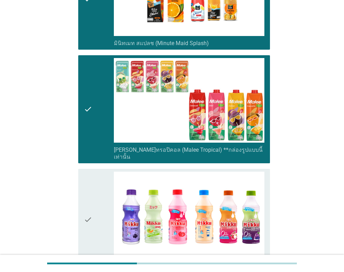
scroll to position [1013, 0]
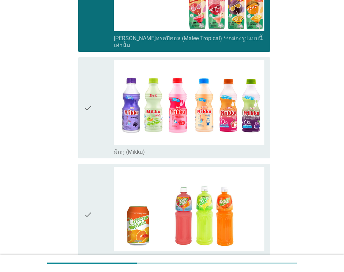
click at [91, 81] on icon "check" at bounding box center [88, 107] width 8 height 95
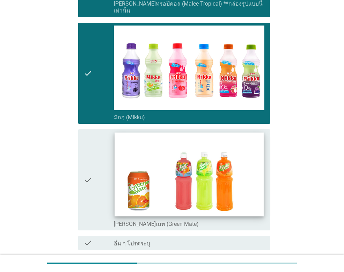
scroll to position [1081, 0]
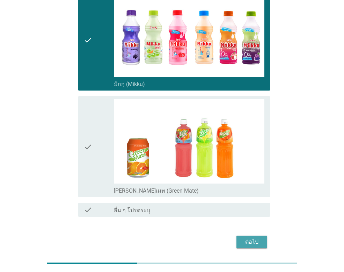
click at [253, 235] on button "ต่อไป" at bounding box center [251, 241] width 31 height 13
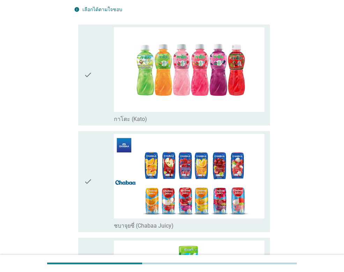
scroll to position [105, 0]
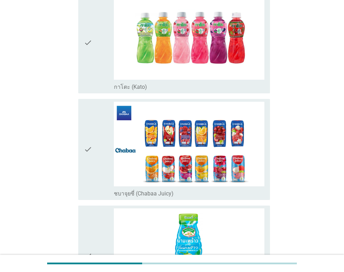
click at [99, 130] on div "check" at bounding box center [99, 149] width 30 height 95
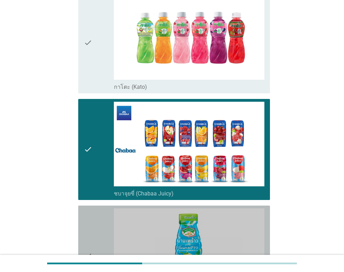
click at [102, 219] on div "check" at bounding box center [99, 255] width 30 height 95
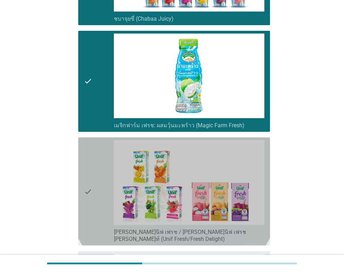
click at [91, 176] on icon "check" at bounding box center [88, 191] width 8 height 102
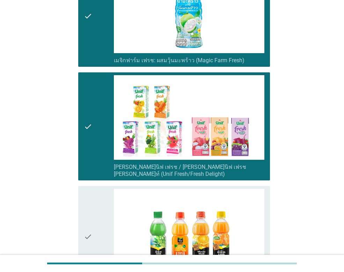
scroll to position [454, 0]
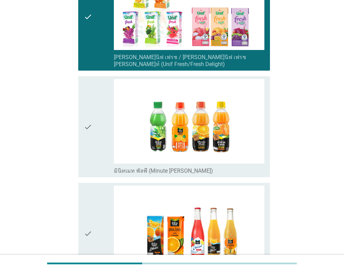
click at [87, 111] on icon "check" at bounding box center [88, 126] width 8 height 95
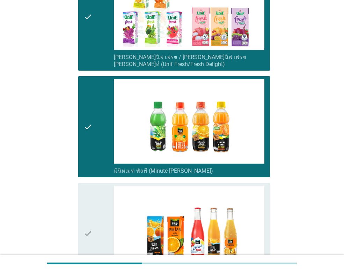
click at [102, 209] on div "check" at bounding box center [99, 232] width 30 height 95
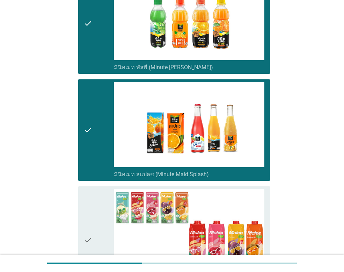
scroll to position [629, 0]
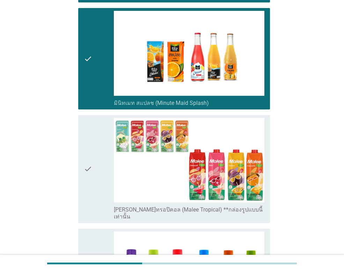
click at [91, 157] on icon "check" at bounding box center [88, 169] width 8 height 102
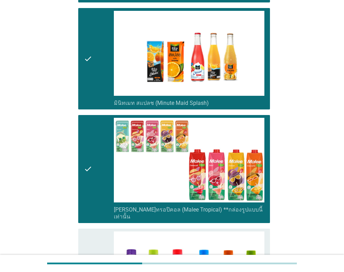
scroll to position [761, 0]
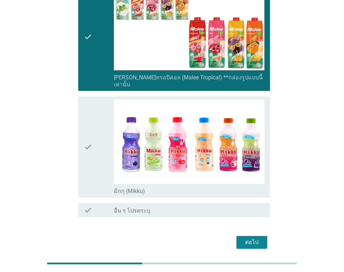
click at [246, 238] on div "ต่อไป" at bounding box center [252, 242] width 20 height 8
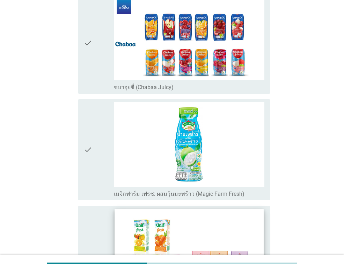
scroll to position [105, 0]
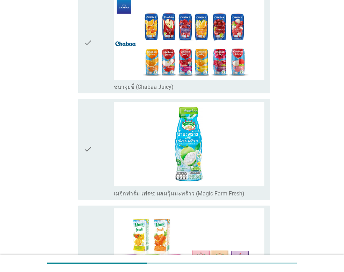
click at [98, 141] on div "check" at bounding box center [99, 149] width 30 height 95
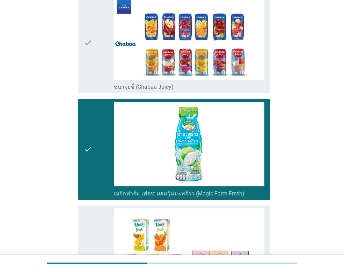
click at [93, 230] on div "check" at bounding box center [99, 259] width 30 height 102
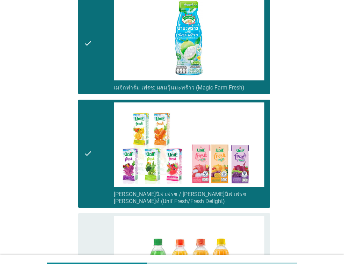
scroll to position [279, 0]
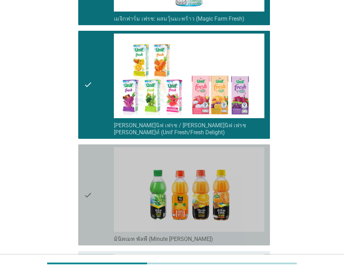
click at [100, 184] on div "check" at bounding box center [99, 194] width 30 height 95
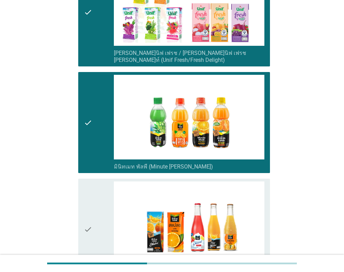
scroll to position [454, 0]
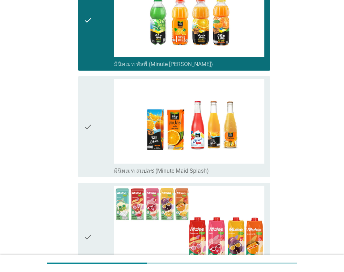
click at [97, 110] on div "check" at bounding box center [99, 126] width 30 height 95
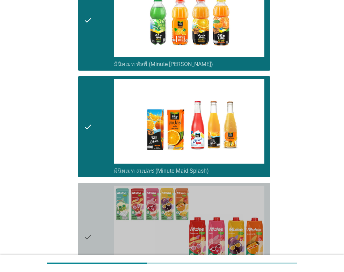
click at [102, 200] on div "check" at bounding box center [99, 236] width 30 height 102
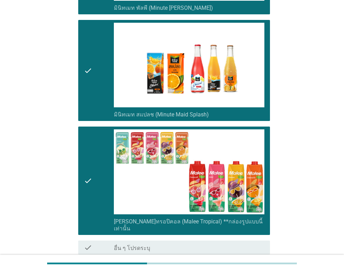
scroll to position [548, 0]
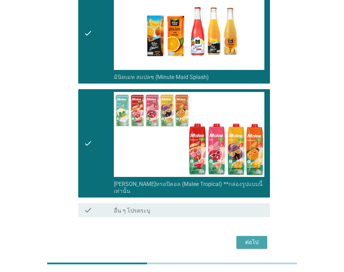
click at [251, 238] on div "ต่อไป" at bounding box center [252, 242] width 20 height 8
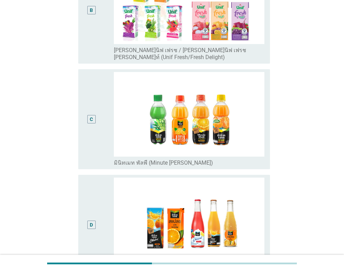
scroll to position [245, 0]
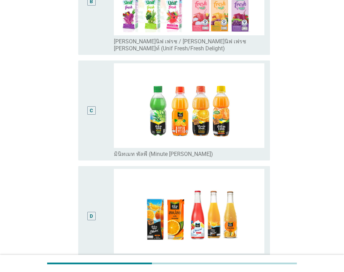
click at [96, 94] on div "C" at bounding box center [91, 110] width 15 height 94
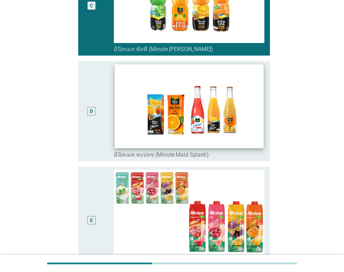
scroll to position [434, 0]
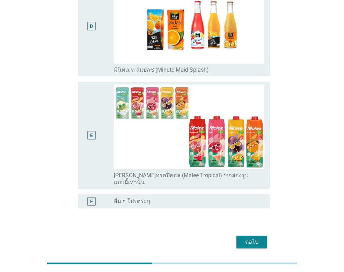
click at [243, 235] on button "ต่อไป" at bounding box center [251, 241] width 31 height 13
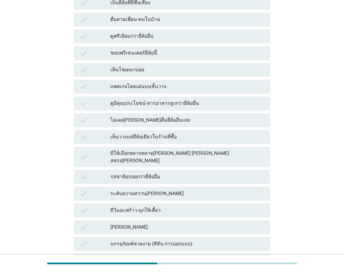
scroll to position [279, 0]
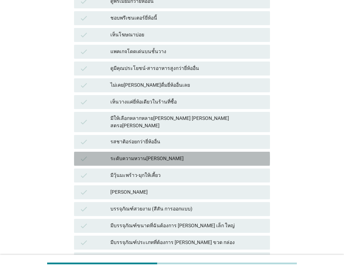
click at [147, 154] on div "ระดับความหวาน[PERSON_NAME]" at bounding box center [187, 158] width 154 height 8
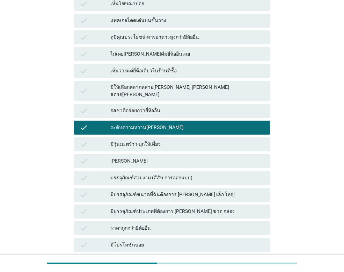
scroll to position [349, 0]
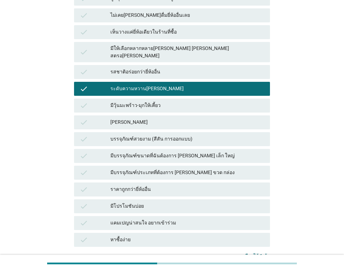
click at [129, 233] on div "check หาซื้อง่าย" at bounding box center [172, 240] width 196 height 14
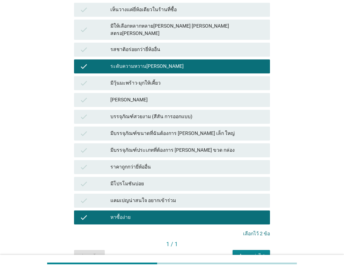
scroll to position [384, 0]
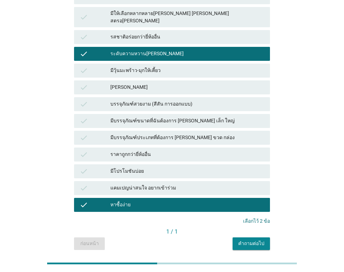
click at [252, 240] on div "คำถามต่อไป" at bounding box center [251, 243] width 26 height 7
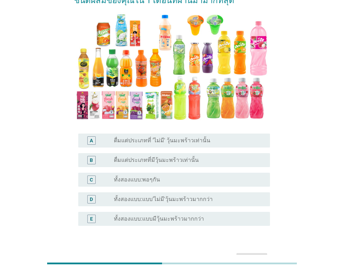
scroll to position [70, 0]
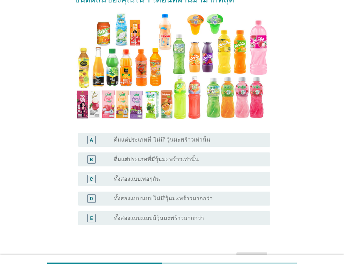
click at [195, 198] on label "ทั้งสองแบบ:แบบ'ไม่มี'วุ้นมะพร้าวมากกว่า" at bounding box center [163, 198] width 99 height 7
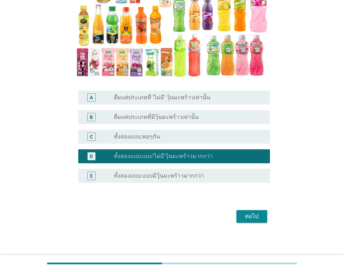
scroll to position [113, 0]
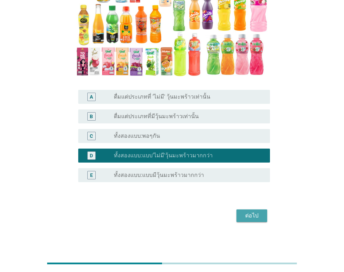
click at [242, 210] on button "ต่อไป" at bounding box center [251, 215] width 31 height 13
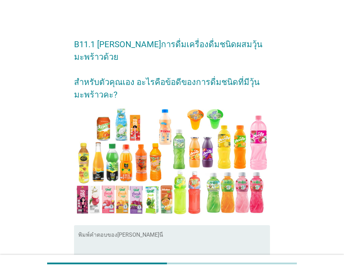
scroll to position [35, 0]
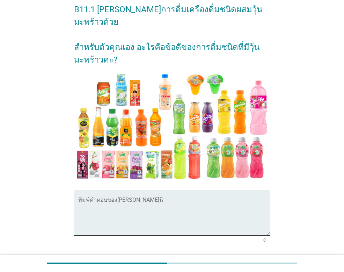
click at [131, 198] on textarea "พิมพ์คำตอบของคุณ ที่นี่" at bounding box center [174, 216] width 192 height 37
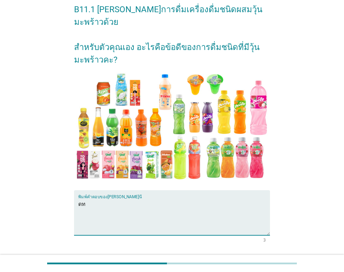
type textarea "ด"
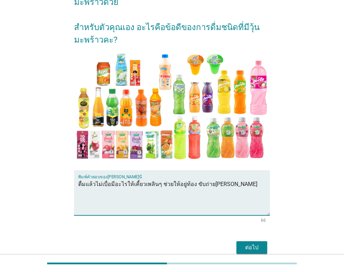
scroll to position [74, 0]
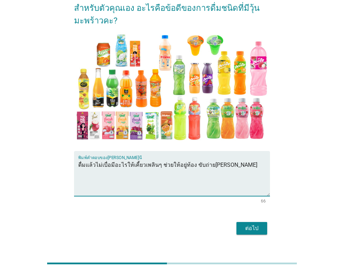
type textarea "ดื่มแล้วไม่เบื่อมีอะไรให้เคี้ยวเพลินๆ ช่วยให้อยู่ท้อง ขับถ่าย[PERSON_NAME]"
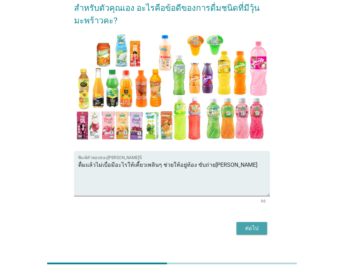
click at [250, 224] on div "ต่อไป" at bounding box center [252, 228] width 20 height 8
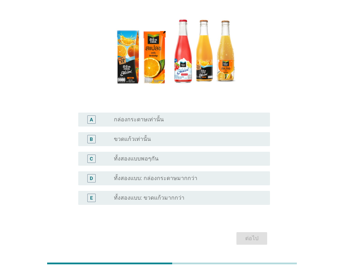
scroll to position [65, 0]
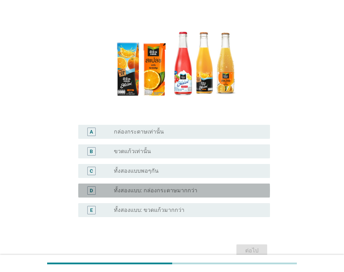
click at [183, 187] on label "ทั้งสองแบบ: กล่องกระดาษมากกว่า" at bounding box center [155, 190] width 83 height 7
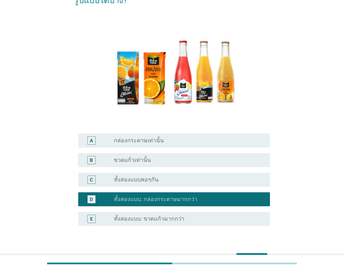
scroll to position [70, 0]
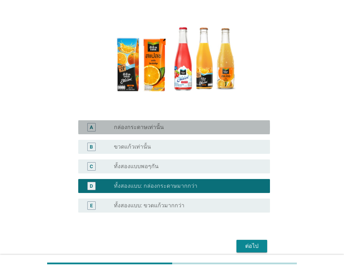
click at [156, 126] on label "กล่องกระดาษเท่านั้น" at bounding box center [139, 127] width 50 height 7
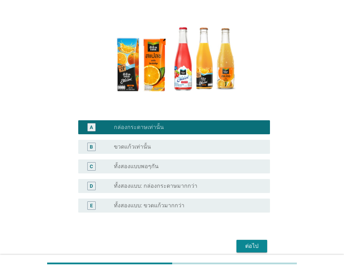
click at [259, 245] on div "ต่อไป" at bounding box center [252, 246] width 20 height 8
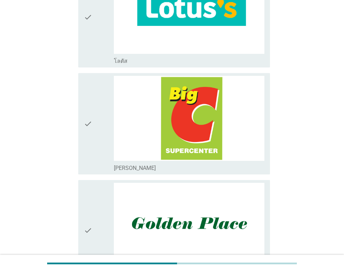
scroll to position [489, 0]
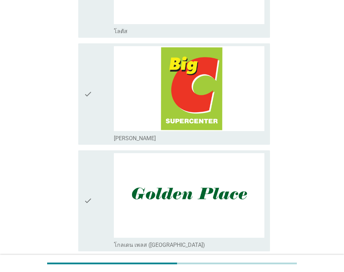
click at [89, 94] on icon "check" at bounding box center [88, 93] width 8 height 95
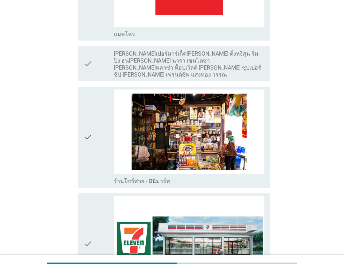
scroll to position [1327, 0]
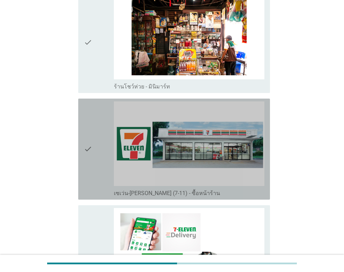
click at [86, 140] on icon "check" at bounding box center [88, 148] width 8 height 95
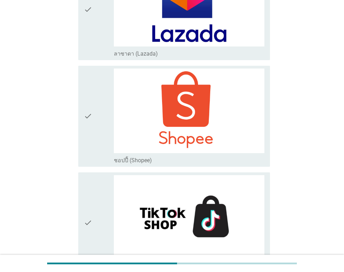
scroll to position [1986, 0]
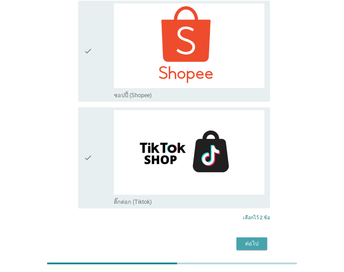
click at [251, 239] on div "ต่อไป" at bounding box center [252, 243] width 20 height 8
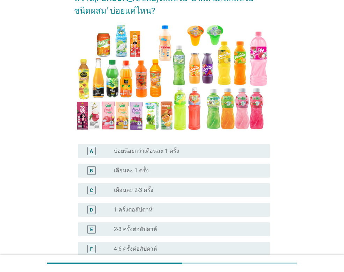
scroll to position [70, 0]
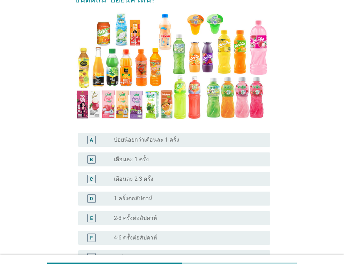
click at [106, 194] on div "D" at bounding box center [99, 198] width 30 height 8
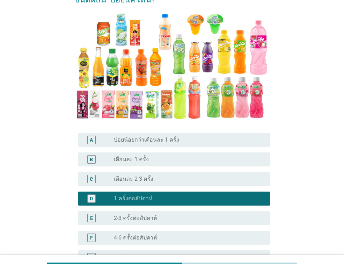
scroll to position [139, 0]
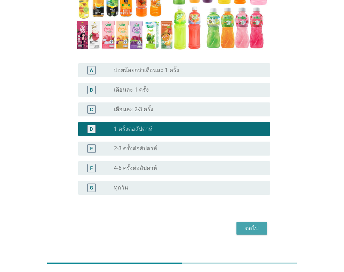
click at [257, 224] on div "ต่อไป" at bounding box center [252, 228] width 20 height 8
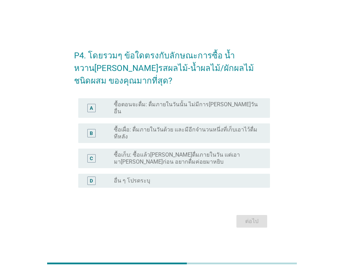
click at [161, 106] on label "ซื้อตอนจะดื่ม: ดื่มภายในวันนั้น ไม่มีการ[PERSON_NAME]วันอื่น" at bounding box center [186, 108] width 145 height 14
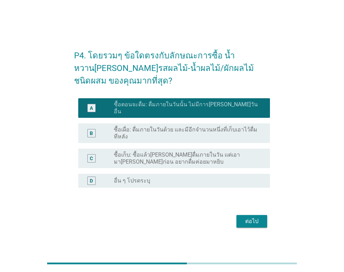
click at [252, 215] on button "ต่อไป" at bounding box center [251, 221] width 31 height 13
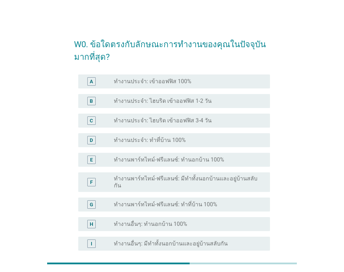
click at [149, 80] on label "ทำงานประจำ: เข้าออฟฟิส 100%" at bounding box center [153, 81] width 78 height 7
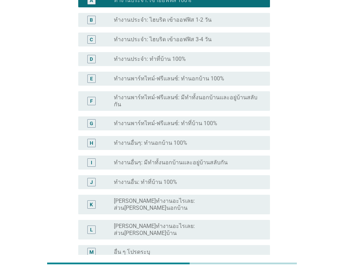
scroll to position [105, 0]
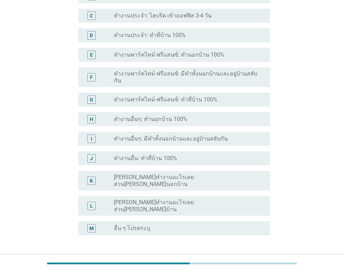
click at [242, 264] on div "ต่อไป" at bounding box center [252, 268] width 20 height 8
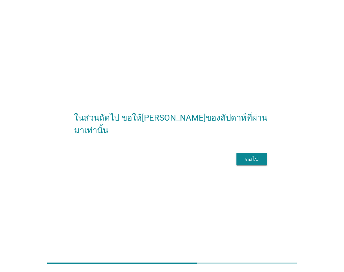
click at [245, 162] on div "ต่อไป" at bounding box center [252, 159] width 20 height 8
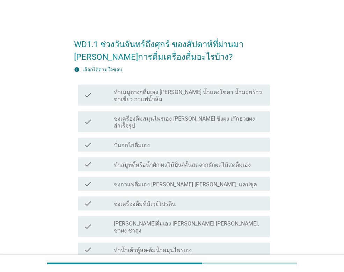
scroll to position [35, 0]
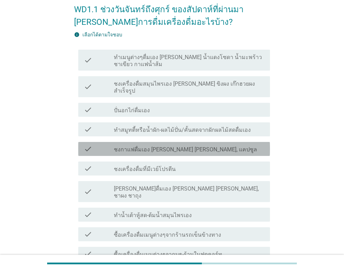
click at [190, 146] on label "ชงกาแฟดื่มเอง [PERSON_NAME] [PERSON_NAME], แคปซูล" at bounding box center [185, 149] width 143 height 7
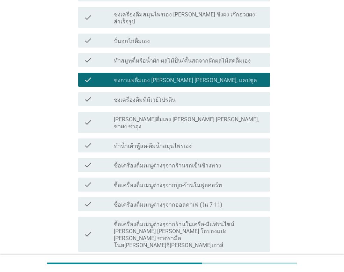
scroll to position [105, 0]
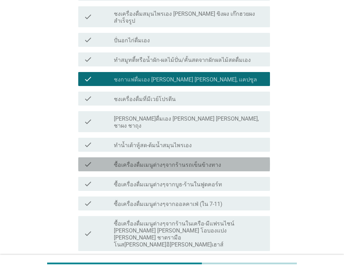
click at [203, 161] on label "ซื้อเครื่องดื่มเมนูต่างๆจากร้านรถเข็นข้างทาง" at bounding box center [167, 164] width 107 height 7
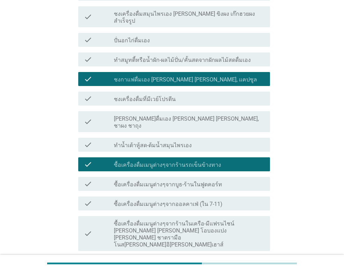
click at [209, 181] on label "ซื้อเครื่องดื่มเมนูต่างๆจากบูธ-ร้านในฟูดคอร์ท" at bounding box center [168, 184] width 108 height 7
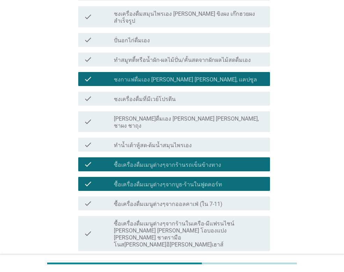
scroll to position [140, 0]
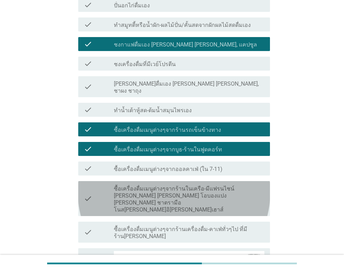
click at [209, 185] on label "ซื้อเครื่องดื่มเมนูต่างๆจากร้านในเครือ-มีแฟรนไชน์ [PERSON_NAME] [PERSON_NAME] โ…" at bounding box center [189, 199] width 151 height 28
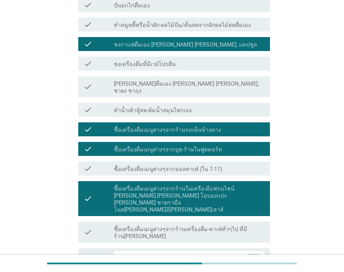
click at [202, 166] on label "ซื้อเครื่องดื่มเมนูต่างๆจากออลคาเฟ่ (ใน 7-11)" at bounding box center [168, 169] width 109 height 7
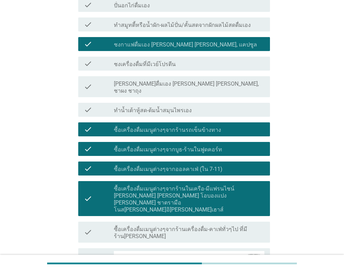
click at [188, 226] on label "ซื้อเครื่องดื่มเมนูต่างๆจากร้านเครื่องดื่ม-คาเฟ่ทั่วๆไป ที่มีร้าน[PERSON_NAME]" at bounding box center [189, 233] width 151 height 14
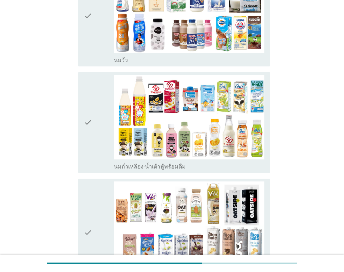
scroll to position [454, 0]
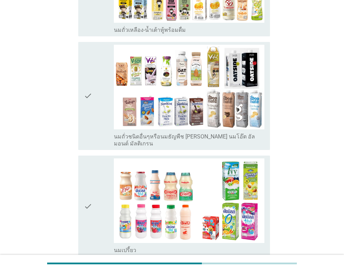
click at [97, 158] on div "check" at bounding box center [99, 205] width 30 height 95
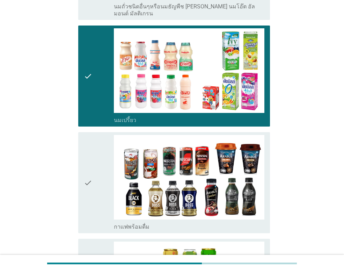
scroll to position [734, 0]
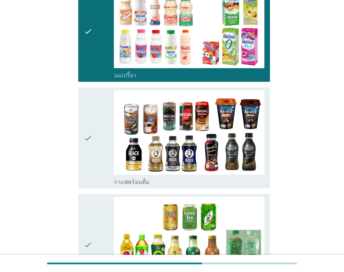
click at [98, 98] on div "check" at bounding box center [99, 137] width 30 height 95
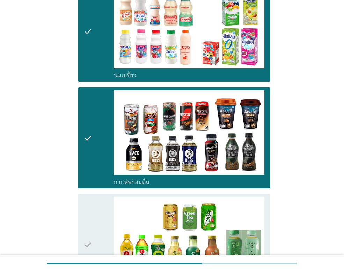
click at [99, 201] on div "check" at bounding box center [99, 244] width 30 height 95
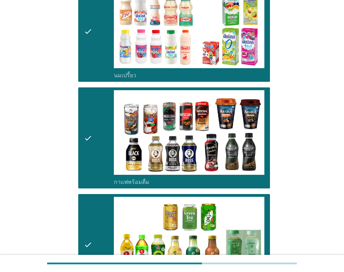
scroll to position [943, 0]
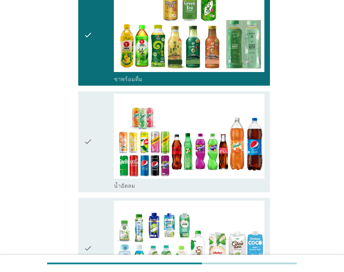
click at [89, 103] on icon "check" at bounding box center [88, 141] width 8 height 95
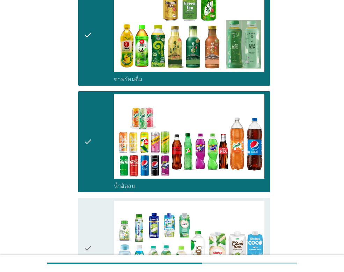
click at [85, 206] on icon "check" at bounding box center [88, 248] width 8 height 95
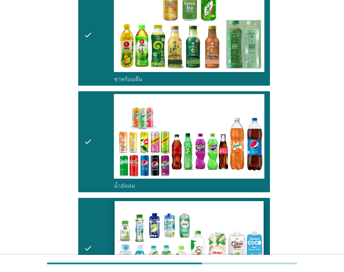
scroll to position [1153, 0]
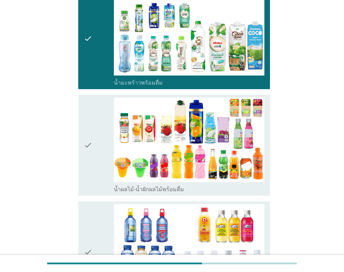
click at [87, 103] on icon "check" at bounding box center [88, 144] width 8 height 95
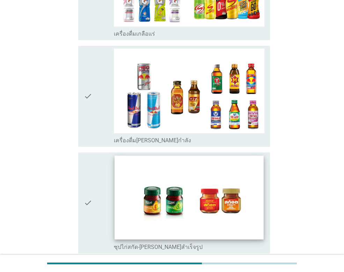
scroll to position [1669, 0]
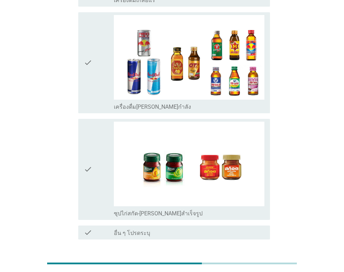
click at [261, 258] on button "ต่อไป" at bounding box center [251, 264] width 31 height 13
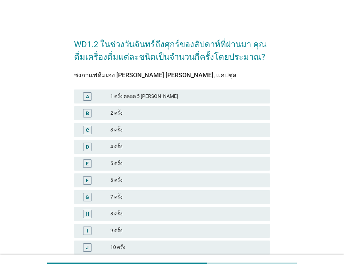
click at [86, 113] on div "B" at bounding box center [87, 112] width 3 height 7
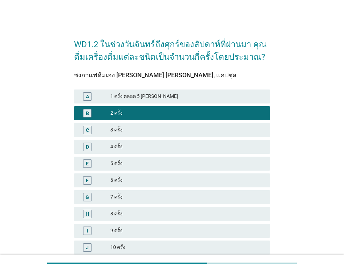
scroll to position [75, 0]
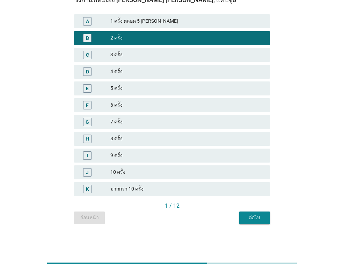
click at [260, 216] on div "ต่อไป" at bounding box center [255, 217] width 20 height 7
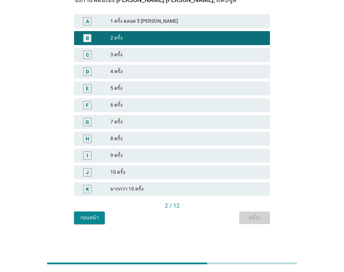
scroll to position [0, 0]
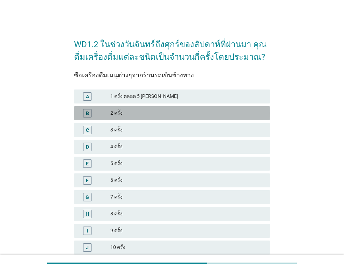
click at [117, 112] on div "2 ครั้ง" at bounding box center [187, 113] width 154 height 8
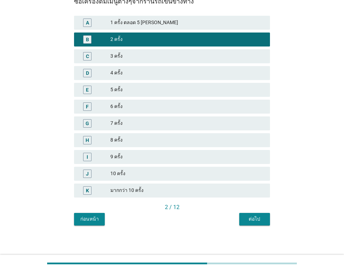
scroll to position [75, 0]
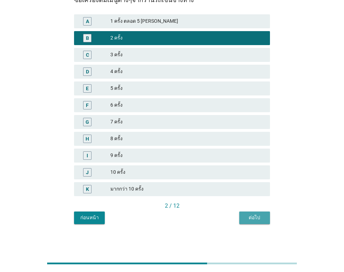
click at [258, 214] on div "ต่อไป" at bounding box center [255, 217] width 20 height 7
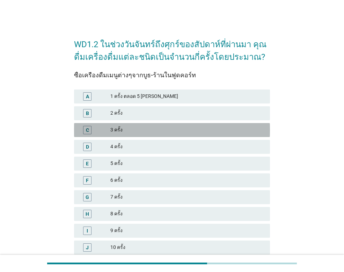
click at [88, 129] on div "C" at bounding box center [87, 129] width 3 height 7
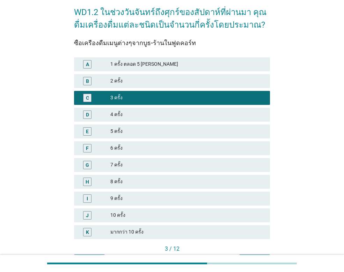
scroll to position [75, 0]
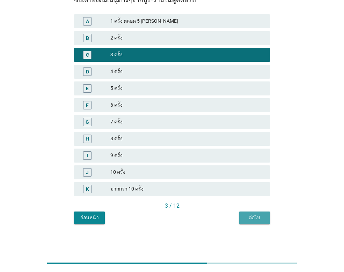
click at [263, 213] on button "ต่อไป" at bounding box center [254, 217] width 31 height 13
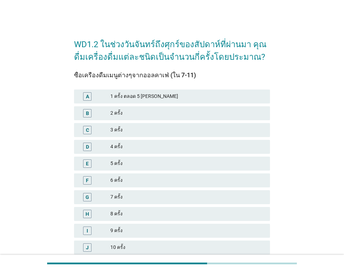
click at [102, 97] on div "A" at bounding box center [95, 96] width 31 height 8
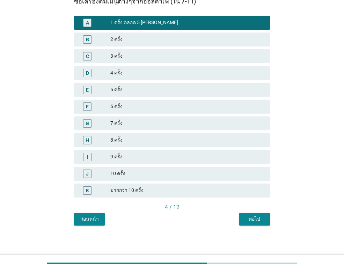
scroll to position [75, 0]
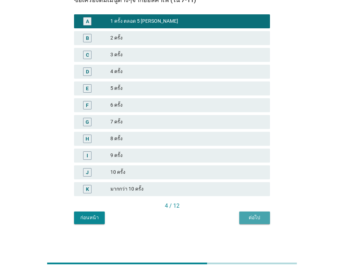
click at [254, 215] on div "ต่อไป" at bounding box center [255, 217] width 20 height 7
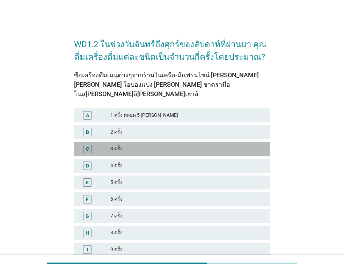
click at [90, 145] on div "C" at bounding box center [87, 149] width 8 height 8
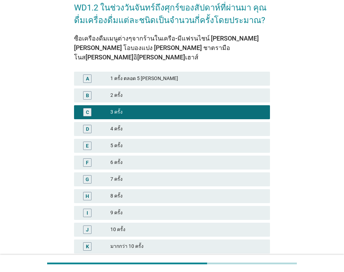
scroll to position [85, 0]
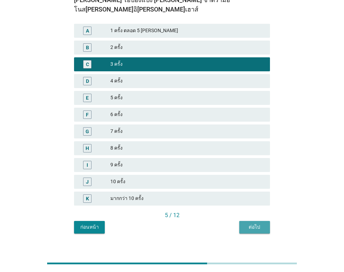
click at [264, 221] on button "ต่อไป" at bounding box center [254, 227] width 31 height 13
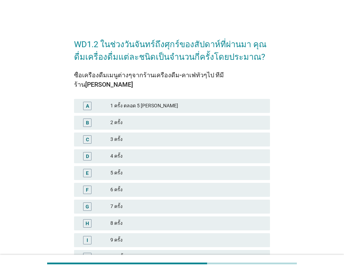
click at [88, 118] on div "B" at bounding box center [87, 122] width 8 height 8
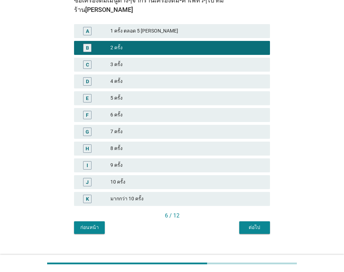
scroll to position [75, 0]
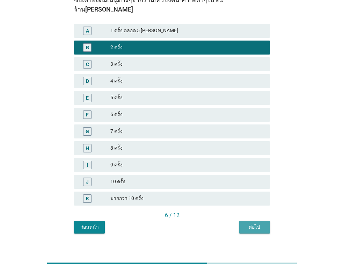
click at [264, 223] on div "ต่อไป" at bounding box center [255, 226] width 20 height 7
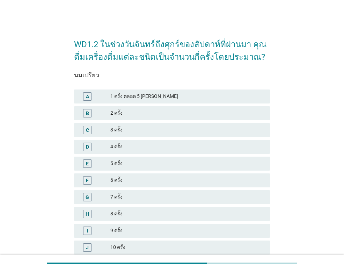
click at [91, 117] on div "B" at bounding box center [87, 113] width 8 height 8
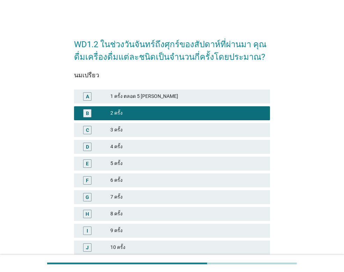
scroll to position [75, 0]
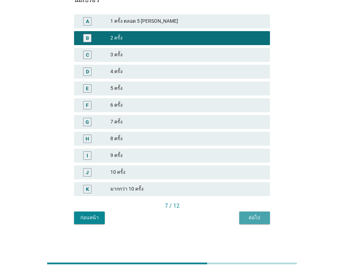
click at [255, 216] on div "ต่อไป" at bounding box center [255, 217] width 20 height 7
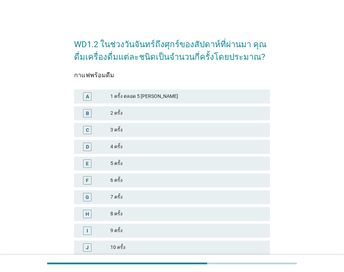
click at [148, 97] on div "1 ครั้ง ตลอด 5 [PERSON_NAME]" at bounding box center [187, 96] width 154 height 8
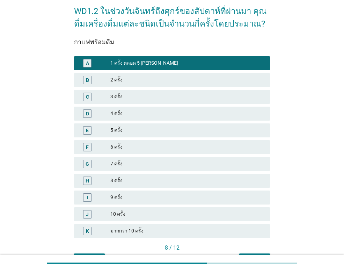
scroll to position [75, 0]
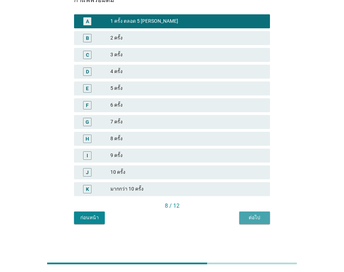
click at [250, 215] on div "ต่อไป" at bounding box center [255, 217] width 20 height 7
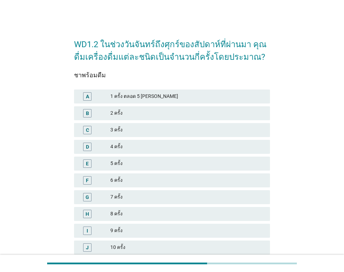
click at [170, 97] on div "1 ครั้ง ตลอด 5 [PERSON_NAME]" at bounding box center [187, 96] width 154 height 8
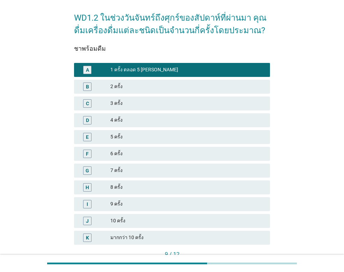
scroll to position [75, 0]
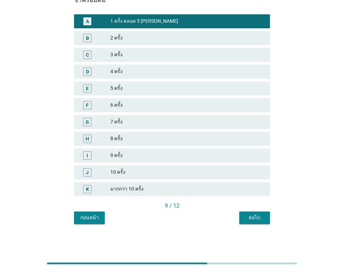
click at [248, 215] on div "ต่อไป" at bounding box center [255, 217] width 20 height 7
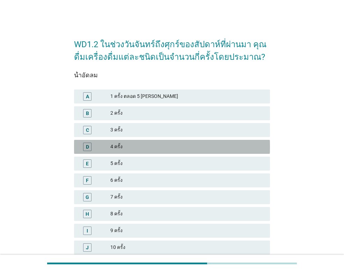
click at [86, 143] on div "D" at bounding box center [87, 146] width 3 height 7
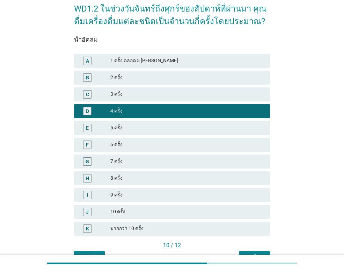
scroll to position [75, 0]
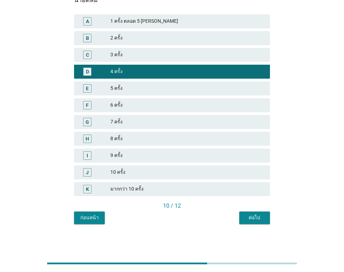
click at [264, 219] on button "ต่อไป" at bounding box center [254, 217] width 31 height 13
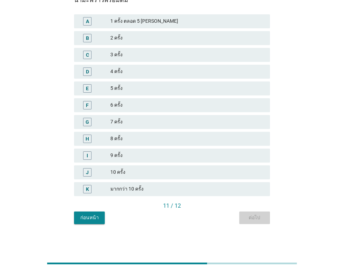
scroll to position [0, 0]
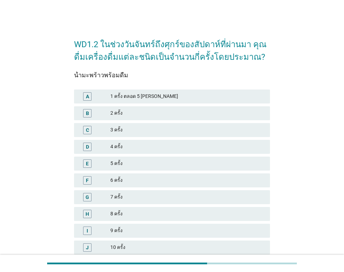
click at [86, 97] on div "A" at bounding box center [87, 96] width 3 height 7
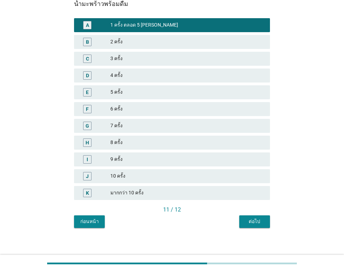
scroll to position [75, 0]
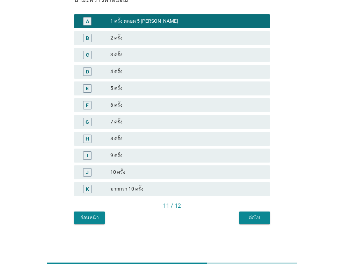
click at [252, 214] on div "ต่อไป" at bounding box center [255, 217] width 20 height 7
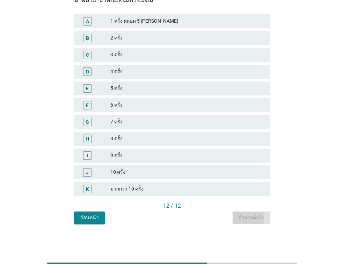
scroll to position [0, 0]
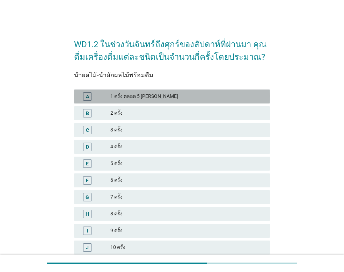
click at [156, 94] on div "1 ครั้ง ตลอด 5 [PERSON_NAME]" at bounding box center [187, 96] width 154 height 8
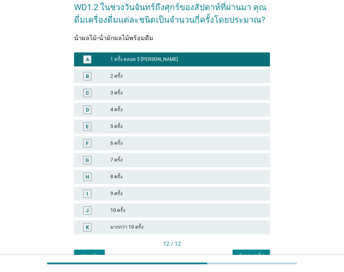
scroll to position [75, 0]
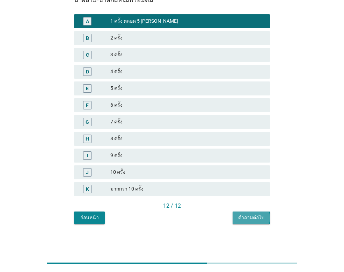
click at [251, 216] on div "คำถามต่อไป" at bounding box center [251, 217] width 26 height 7
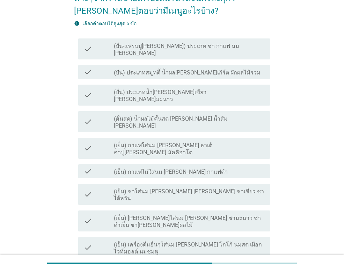
scroll to position [70, 0]
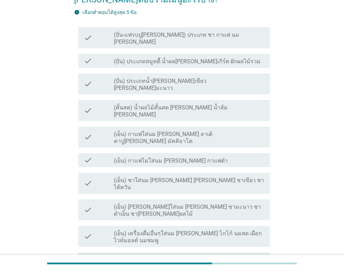
click at [157, 131] on label "(เย็น) กาแฟใส่นม [PERSON_NAME] ลาเต้ คาปู[PERSON_NAME] มัคคิอาโต" at bounding box center [189, 138] width 151 height 14
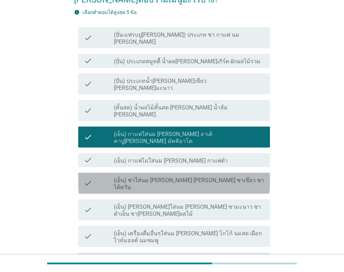
click at [153, 177] on label "(เย็น) ชาใส่นม [PERSON_NAME] [PERSON_NAME] ชาเขียว ชาไต้หวัน" at bounding box center [189, 184] width 151 height 14
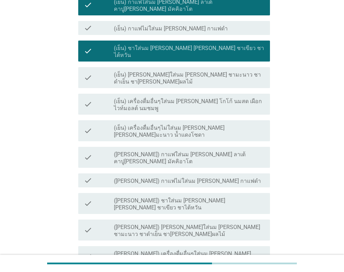
scroll to position [210, 0]
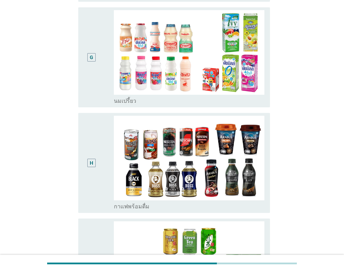
scroll to position [0, 0]
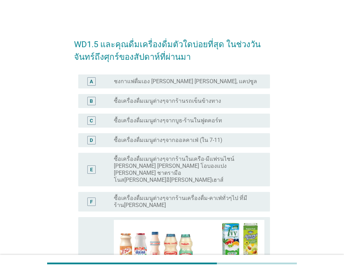
click at [121, 158] on label "ซื้อเครื่องดื่มเมนูต่างๆจากร้านในเครือ-มีแฟรนไชน์ [PERSON_NAME] [PERSON_NAME] โ…" at bounding box center [186, 169] width 145 height 28
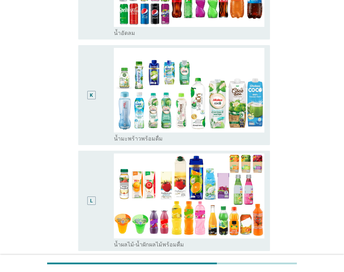
scroll to position [663, 0]
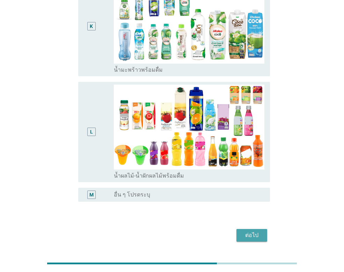
click at [251, 231] on div "ต่อไป" at bounding box center [252, 235] width 20 height 8
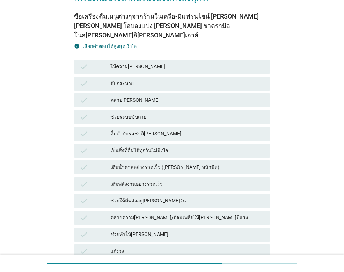
scroll to position [70, 0]
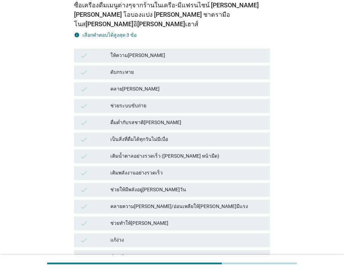
click at [132, 135] on div "เป็นสิ่งที่ดื่มได้ทุกวันไม่มีเบื่อ" at bounding box center [187, 139] width 154 height 8
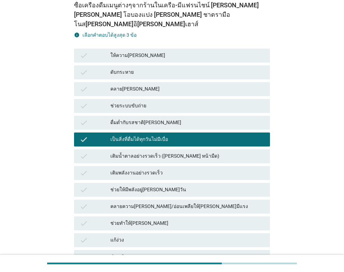
click at [143, 236] on div "แก้ง่วง" at bounding box center [187, 240] width 154 height 8
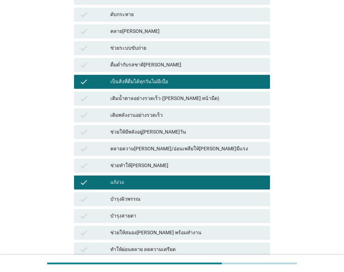
scroll to position [140, 0]
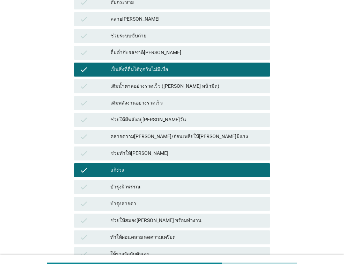
click at [146, 216] on div "ช่วยให้สมอง[PERSON_NAME] พร้อมทำงาน" at bounding box center [187, 220] width 154 height 8
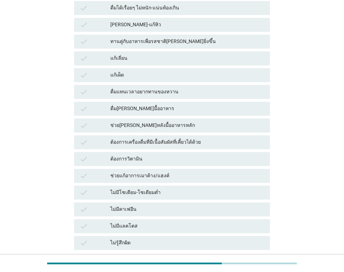
scroll to position [454, 0]
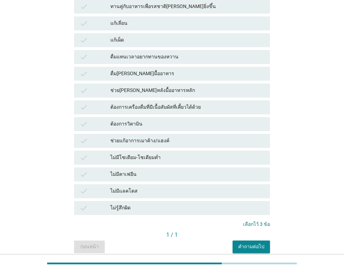
click at [258, 243] on div "คำถามต่อไป" at bounding box center [251, 246] width 26 height 7
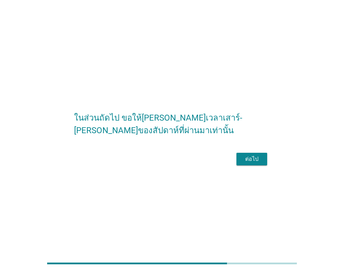
click at [254, 163] on div "ต่อไป" at bounding box center [252, 159] width 20 height 8
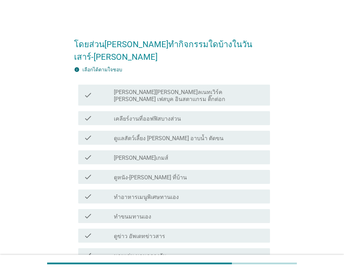
click at [163, 89] on label "[PERSON_NAME][PERSON_NAME]ลเนทเวิร์ค [PERSON_NAME] เฟสบุค อินสตาแกรม ติ๊กต่อก" at bounding box center [189, 96] width 151 height 14
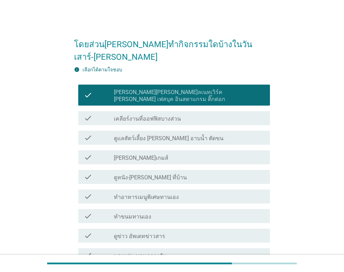
click at [158, 131] on div "check check_box_outline_blank ดูแลสัตว์เลี้ยง [PERSON_NAME] อาบน้ำ ตัดขน" at bounding box center [174, 138] width 192 height 14
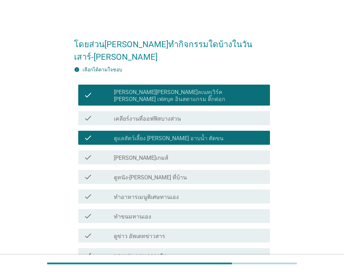
click at [156, 153] on div "check_box_outline_blank [PERSON_NAME]เกมส์" at bounding box center [189, 157] width 151 height 8
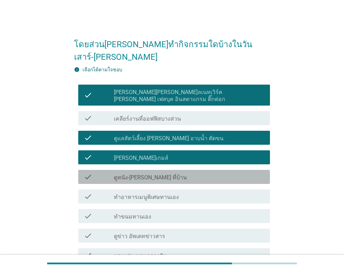
click at [155, 173] on div "check_box_outline_blank ดูหนัง-[PERSON_NAME] ที่บ้าน" at bounding box center [189, 177] width 151 height 8
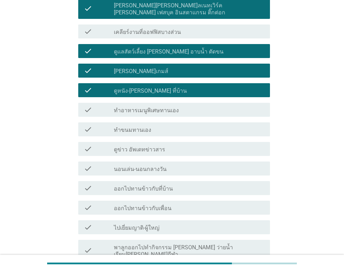
scroll to position [105, 0]
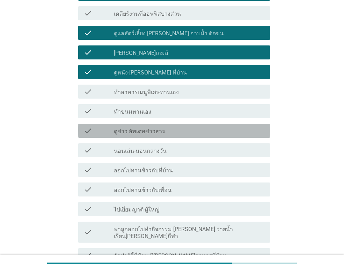
click at [164, 126] on div "check_box_outline_blank ดูข่าว อัพเดทข่าวสาร" at bounding box center [189, 130] width 151 height 8
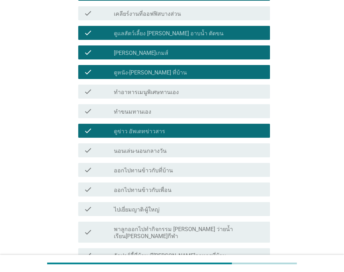
click at [164, 146] on div "check_box_outline_blank นอนเล่น-นอนกลางวัน" at bounding box center [189, 150] width 151 height 8
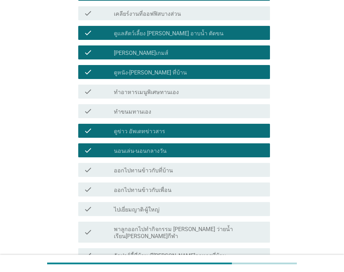
click at [163, 167] on label "ออกไปทานข้าวกับที่บ้าน" at bounding box center [143, 170] width 59 height 7
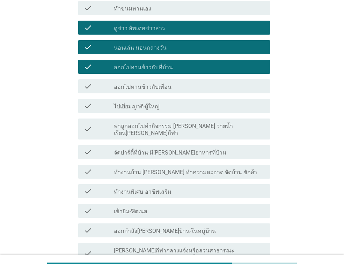
scroll to position [210, 0]
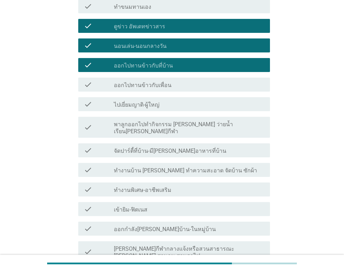
click at [167, 167] on label "ทำงานบ้าน [PERSON_NAME] ทำความสะอาด จัดบ้าน ซักผ้า" at bounding box center [185, 170] width 143 height 7
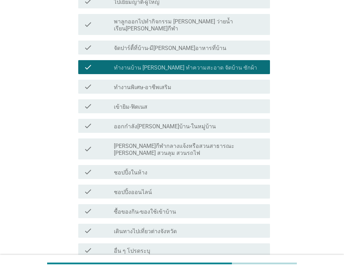
scroll to position [314, 0]
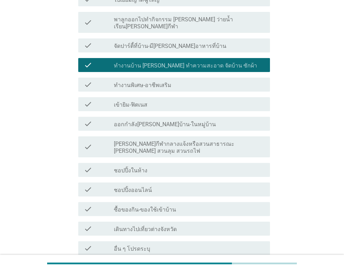
click at [169, 166] on div "check_box_outline_blank ชอปปิ้งในห้าง" at bounding box center [189, 170] width 151 height 8
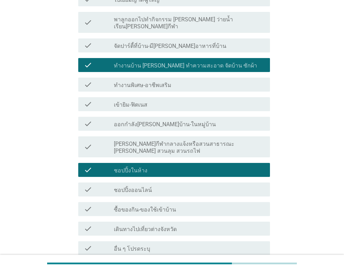
click at [169, 185] on div "check_box_outline_blank ชอปปิ้งออนไลน์" at bounding box center [189, 189] width 151 height 8
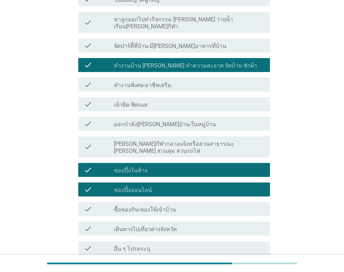
click at [168, 202] on div "check check_box_outline_blank ซื้อของกิน-ของใช้เข้าบ้าน" at bounding box center [174, 209] width 192 height 14
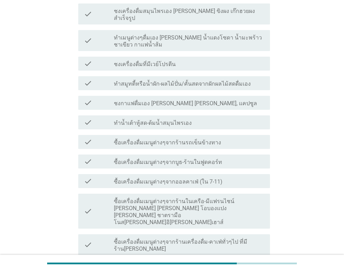
scroll to position [140, 0]
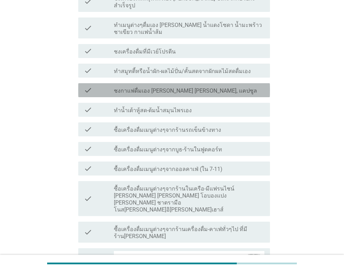
click at [150, 86] on div "check_box_outline_blank ชงกาแฟดื่มเอง [PERSON_NAME] [PERSON_NAME], แคปซูล" at bounding box center [189, 90] width 151 height 8
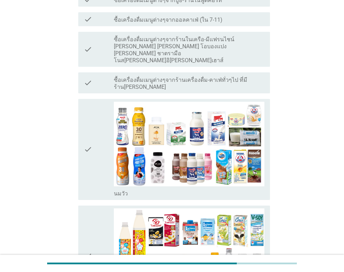
scroll to position [279, 0]
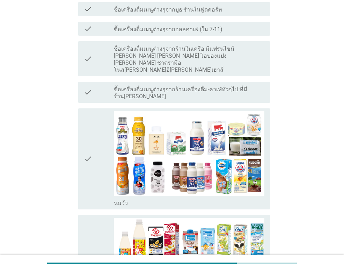
click at [88, 115] on icon "check" at bounding box center [88, 158] width 8 height 95
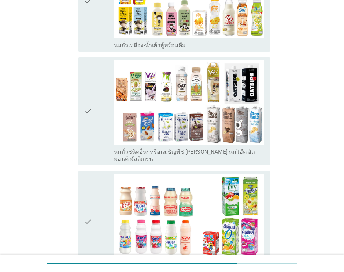
scroll to position [629, 0]
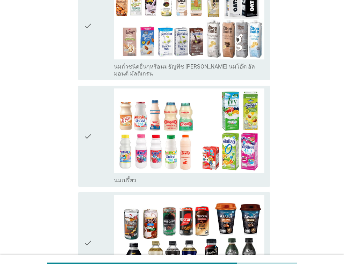
click at [89, 90] on icon "check" at bounding box center [88, 135] width 8 height 95
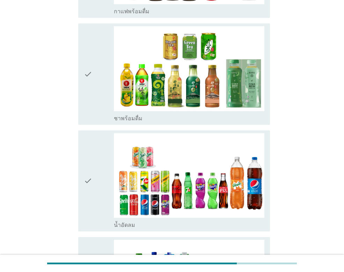
scroll to position [908, 0]
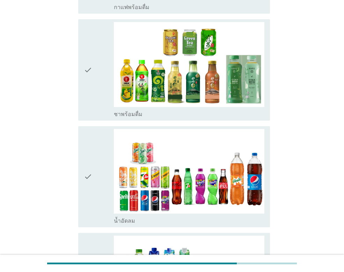
click at [90, 138] on icon "check" at bounding box center [88, 176] width 8 height 95
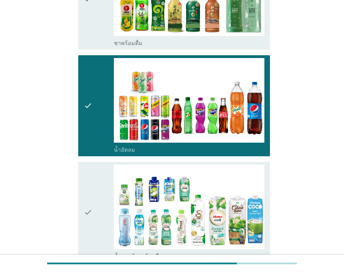
scroll to position [1048, 0]
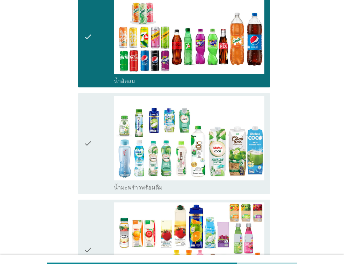
click at [90, 104] on icon "check" at bounding box center [88, 143] width 8 height 95
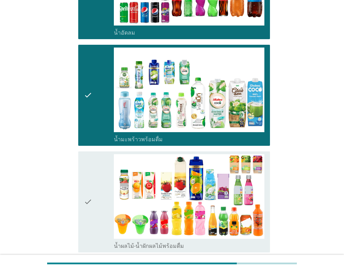
scroll to position [1188, 0]
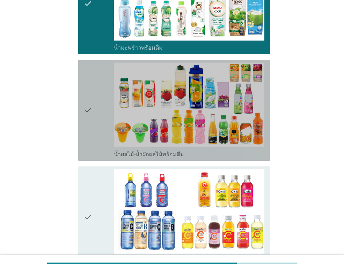
click at [91, 83] on icon "check" at bounding box center [88, 110] width 8 height 95
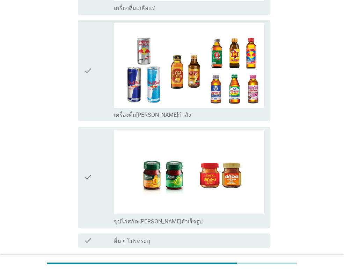
scroll to position [1669, 0]
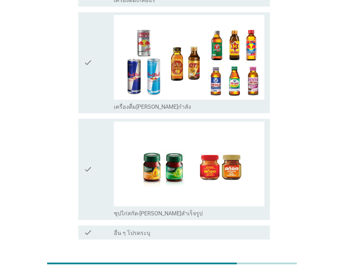
click at [250, 260] on div "ต่อไป" at bounding box center [252, 264] width 20 height 8
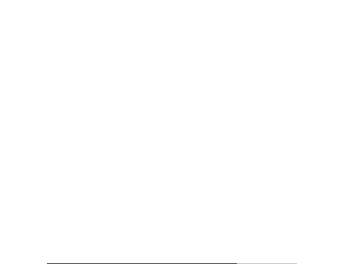
scroll to position [0, 0]
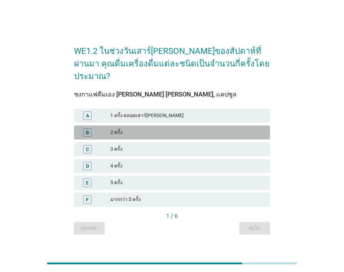
click at [112, 128] on div "2 ครั้ง" at bounding box center [187, 132] width 154 height 8
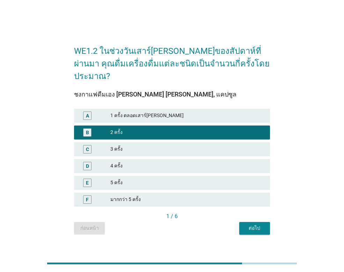
click at [252, 224] on div "ต่อไป" at bounding box center [255, 227] width 20 height 7
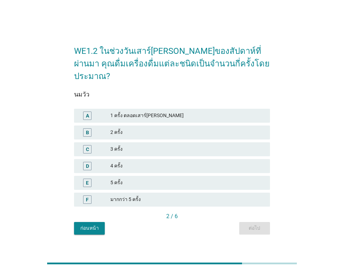
click at [117, 111] on div "1 ครั้ง ตลอดเสาร์[PERSON_NAME]" at bounding box center [187, 115] width 154 height 8
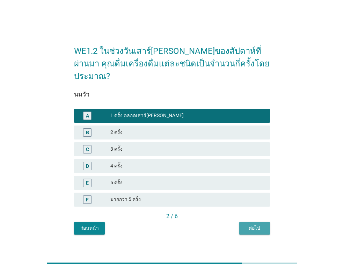
click at [249, 224] on div "ต่อไป" at bounding box center [255, 227] width 20 height 7
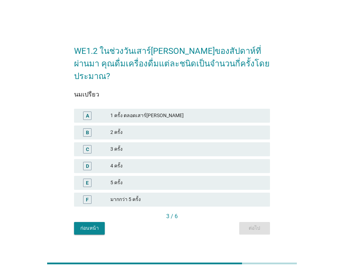
click at [118, 109] on div "A 1 ครั้ง ตลอดเสาร์[PERSON_NAME]" at bounding box center [172, 116] width 196 height 14
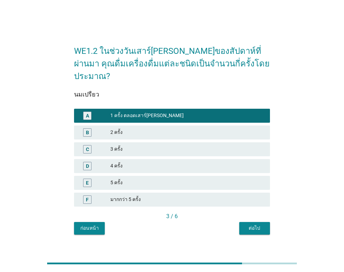
click at [256, 224] on div "ต่อไป" at bounding box center [255, 227] width 20 height 7
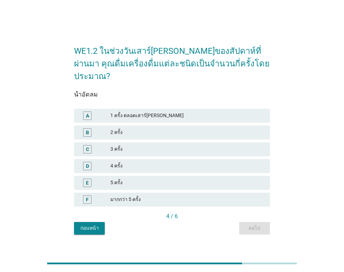
click at [116, 145] on div "3 ครั้ง" at bounding box center [187, 149] width 154 height 8
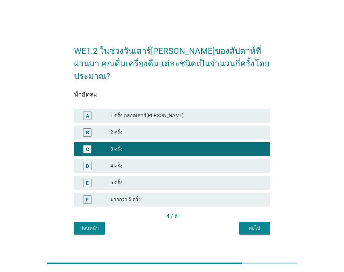
click at [256, 228] on div "WE1.2 ในช่วงวันเสาร์[PERSON_NAME]ของสัปดาห์ที่ผ่านมา คุณดื่มเครื่องดื่มแต่ละชนิ…" at bounding box center [171, 136] width 207 height 208
click at [256, 226] on button "ต่อไป" at bounding box center [254, 228] width 31 height 13
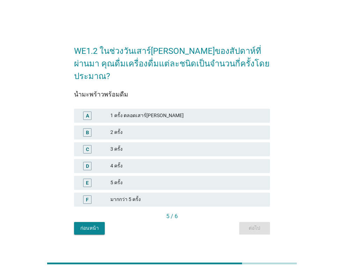
click at [114, 112] on div "1 ครั้ง ตลอดเสาร์[PERSON_NAME]" at bounding box center [187, 115] width 154 height 8
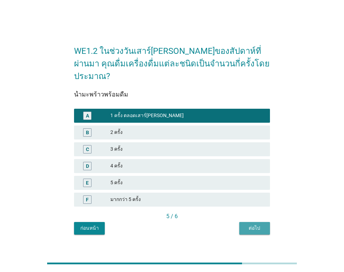
click at [262, 224] on div "ต่อไป" at bounding box center [255, 227] width 20 height 7
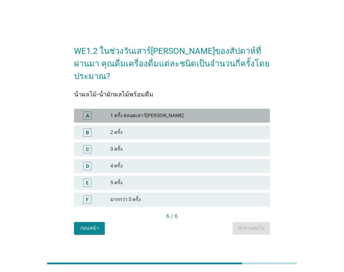
click at [143, 111] on div "1 ครั้ง ตลอดเสาร์[PERSON_NAME]" at bounding box center [187, 115] width 154 height 8
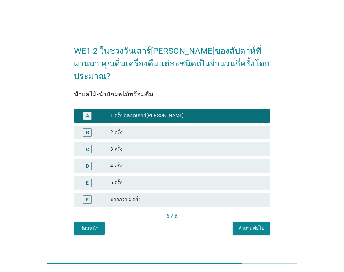
click at [248, 224] on div "คำถามต่อไป" at bounding box center [251, 227] width 26 height 7
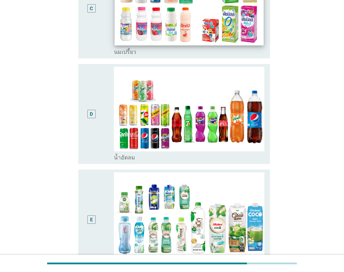
scroll to position [279, 0]
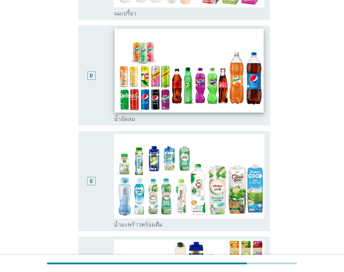
click at [142, 94] on img at bounding box center [189, 71] width 149 height 84
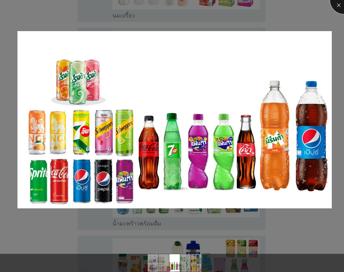
click at [340, 7] on div at bounding box center [344, 0] width 28 height 28
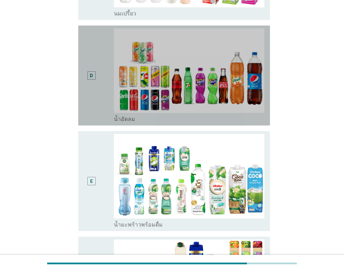
click at [88, 74] on div "D" at bounding box center [91, 75] width 8 height 8
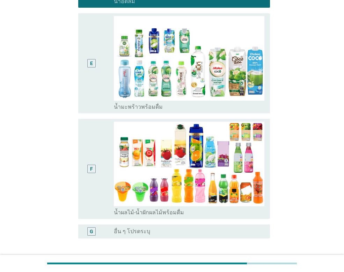
scroll to position [454, 0]
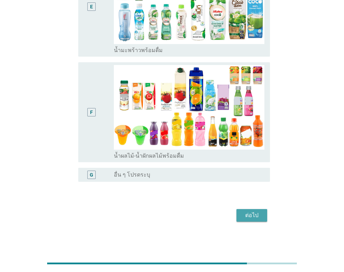
click at [259, 214] on div "ต่อไป" at bounding box center [252, 215] width 20 height 8
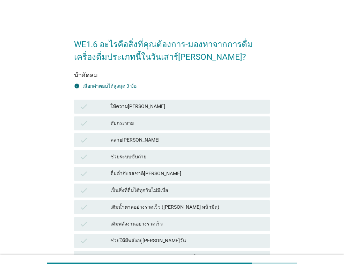
click at [132, 123] on div "ดับกระหาย" at bounding box center [187, 123] width 154 height 8
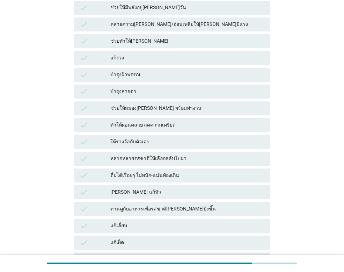
scroll to position [279, 0]
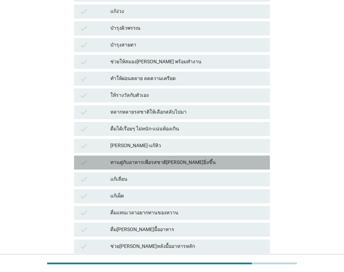
click at [200, 160] on div "ทานคู่กับอาหารเพื่อรสชาติ[PERSON_NAME]ยิ่งขึ้น" at bounding box center [187, 162] width 154 height 8
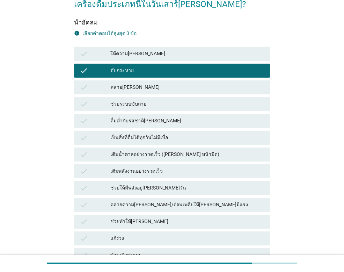
scroll to position [35, 0]
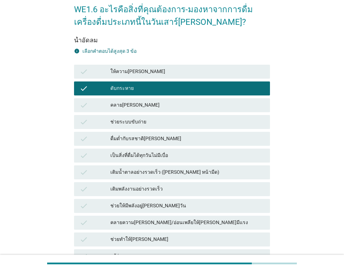
click at [163, 103] on div "คลาย[PERSON_NAME]" at bounding box center [187, 105] width 154 height 8
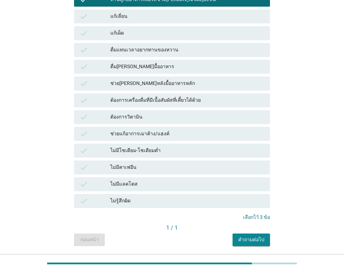
scroll to position [464, 0]
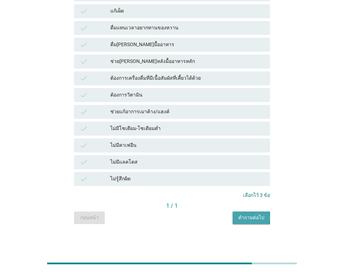
click at [263, 219] on div "คำถามต่อไป" at bounding box center [251, 217] width 26 height 7
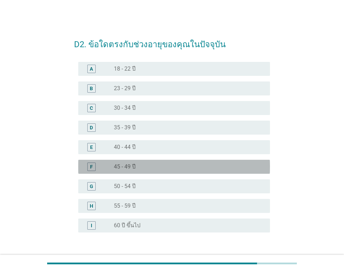
click at [177, 167] on div "radio_button_unchecked 45 - 49 ปี" at bounding box center [186, 166] width 145 height 7
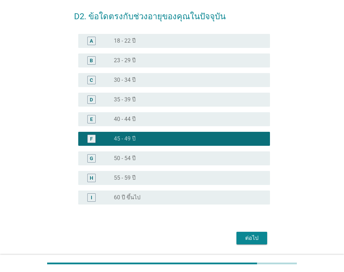
scroll to position [50, 0]
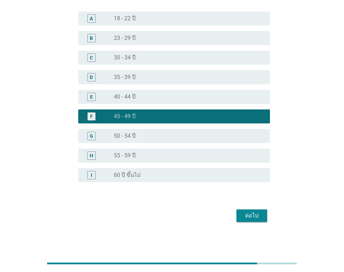
click at [254, 213] on div "ต่อไป" at bounding box center [252, 215] width 20 height 8
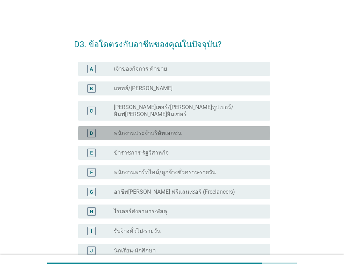
click at [169, 130] on label "พนักงานประจำบริษัทเอกชน" at bounding box center [148, 133] width 68 height 7
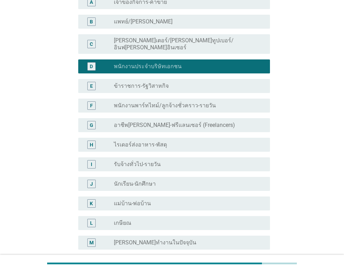
scroll to position [140, 0]
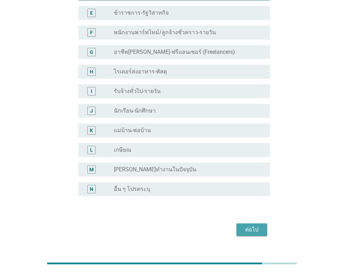
click at [255, 225] on div "ต่อไป" at bounding box center [252, 229] width 20 height 8
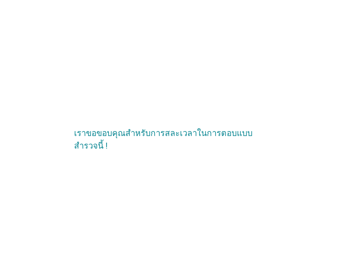
scroll to position [0, 0]
